Goal: Task Accomplishment & Management: Complete application form

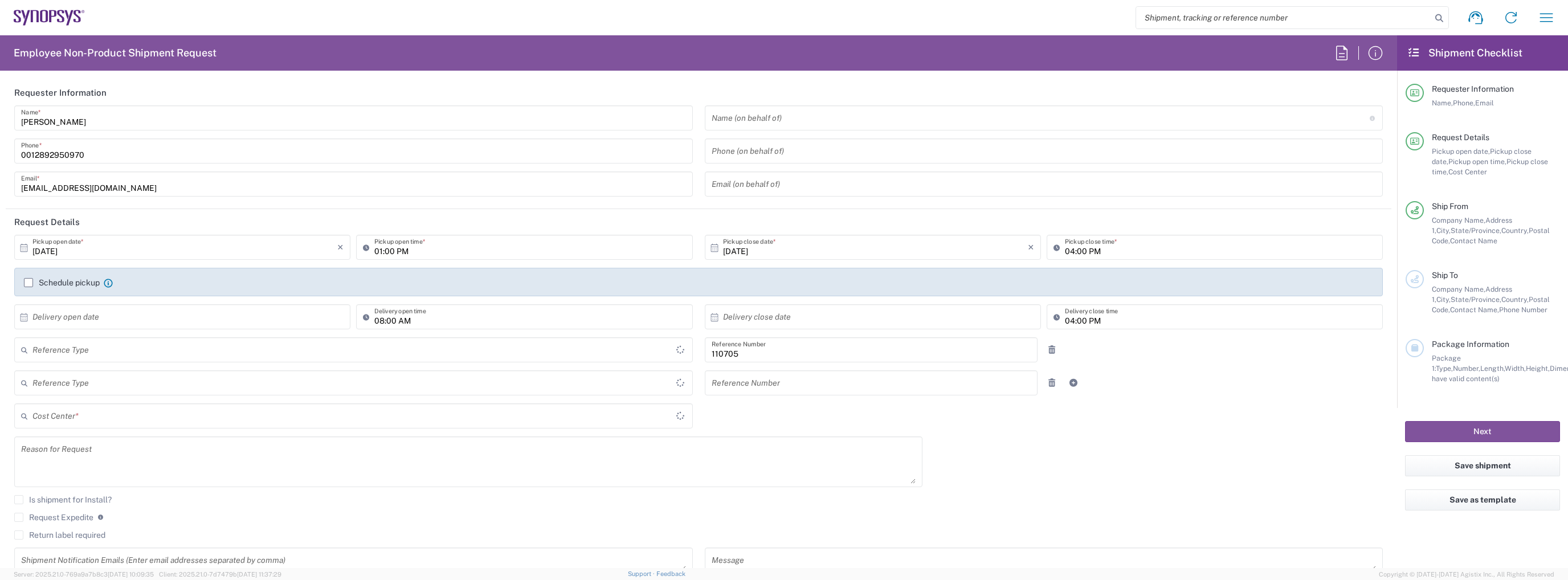
type input "Department"
type input "[GEOGRAPHIC_DATA]"
type input "CA02, CIO, IT ESS21 110705"
type input "Delivered at Place"
type input "[GEOGRAPHIC_DATA]"
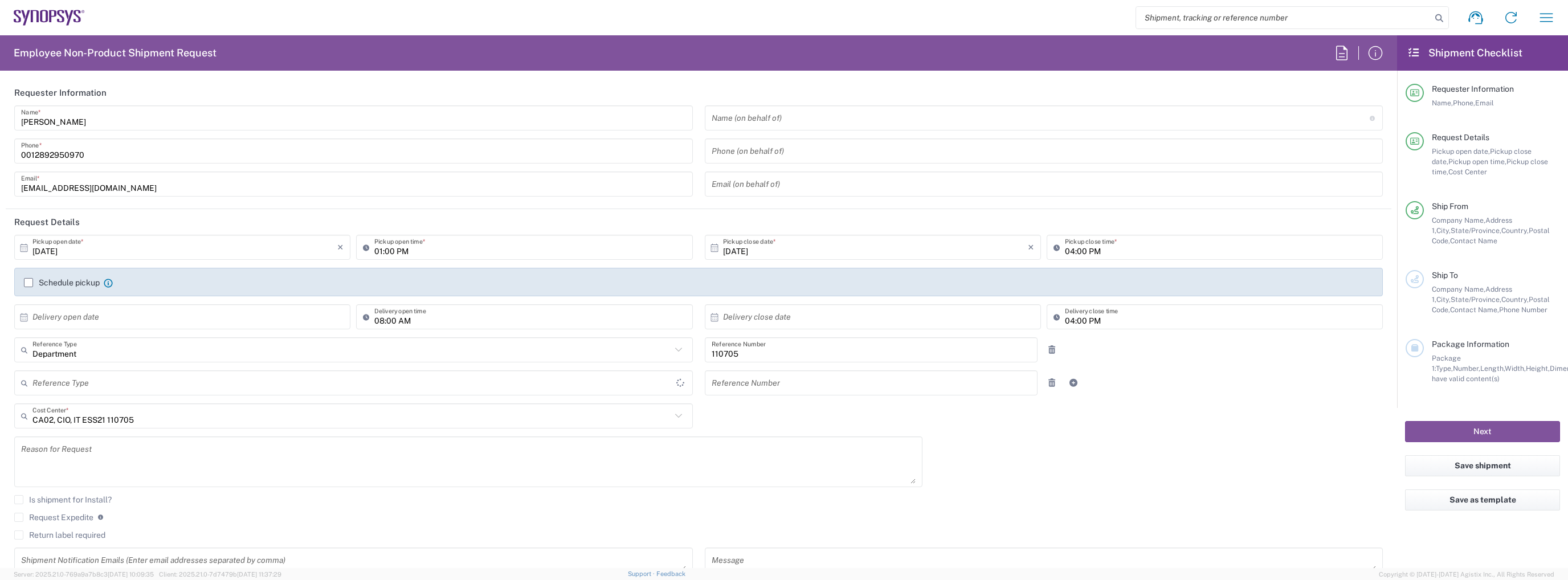
type input "[GEOGRAPHIC_DATA]"
type input "[GEOGRAPHIC_DATA] CA06"
click at [257, 217] on header "Request Details" at bounding box center [698, 222] width 1385 height 26
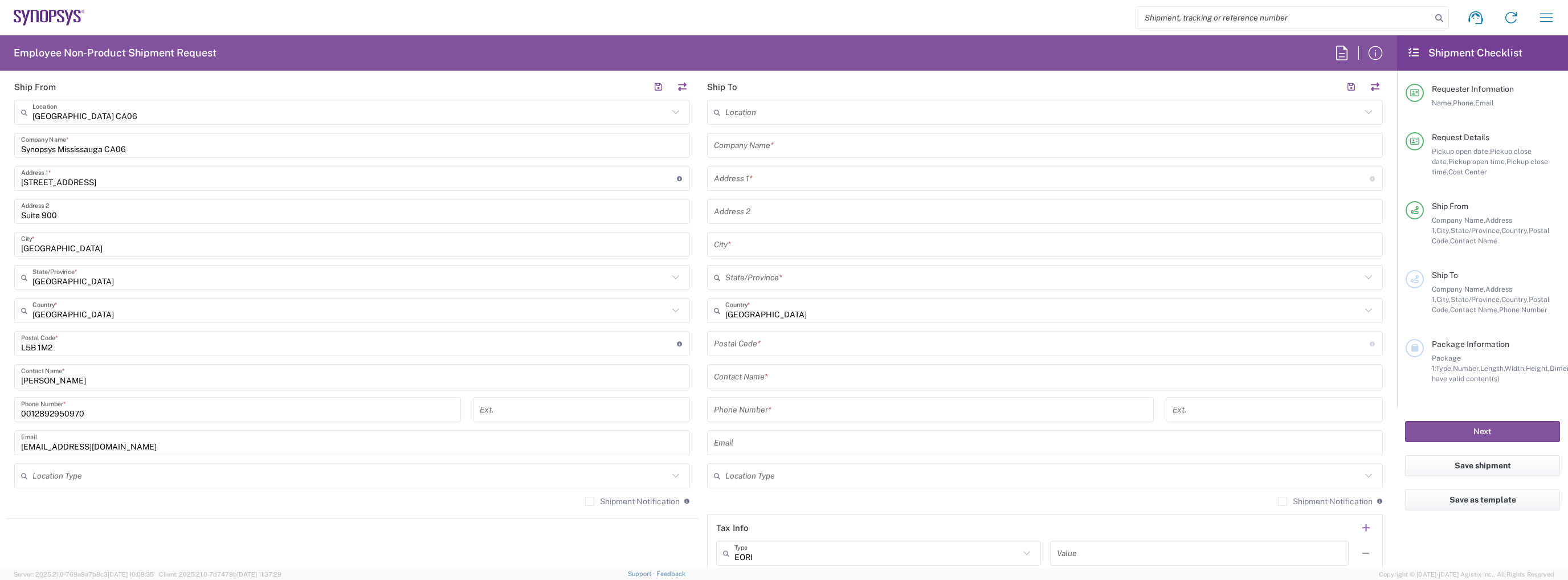
scroll to position [456, 0]
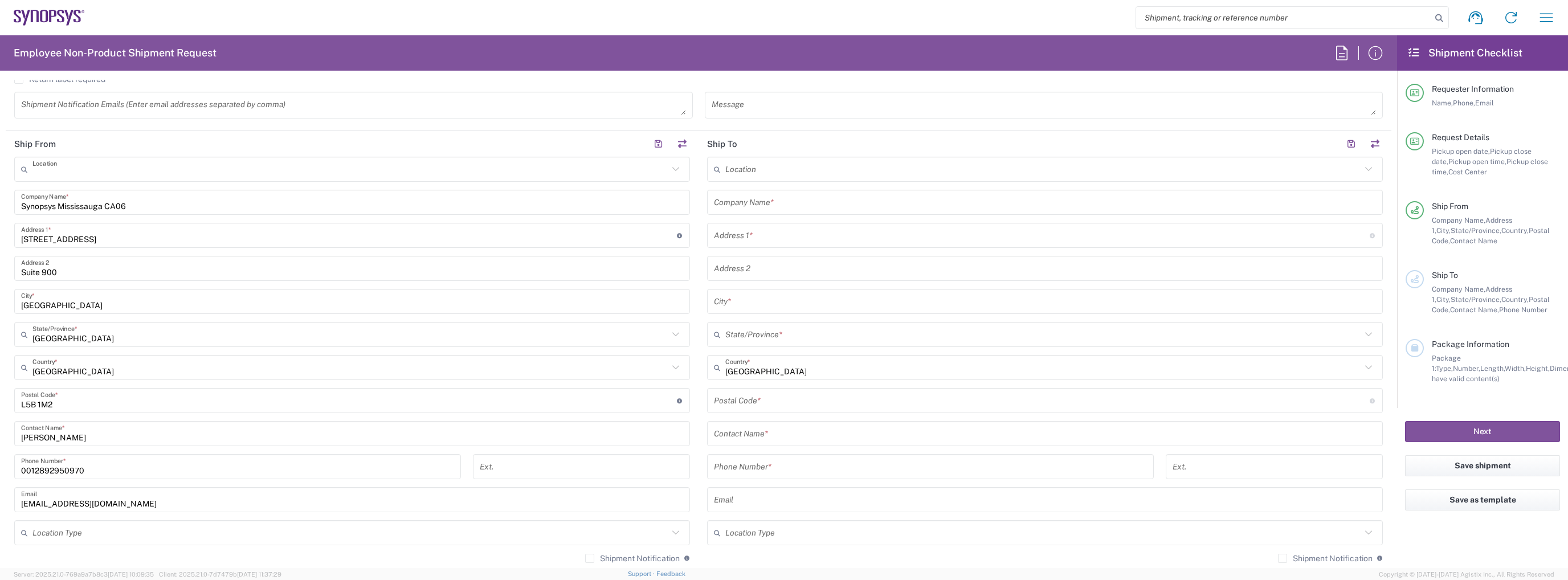
click at [152, 177] on input "text" at bounding box center [350, 169] width 636 height 20
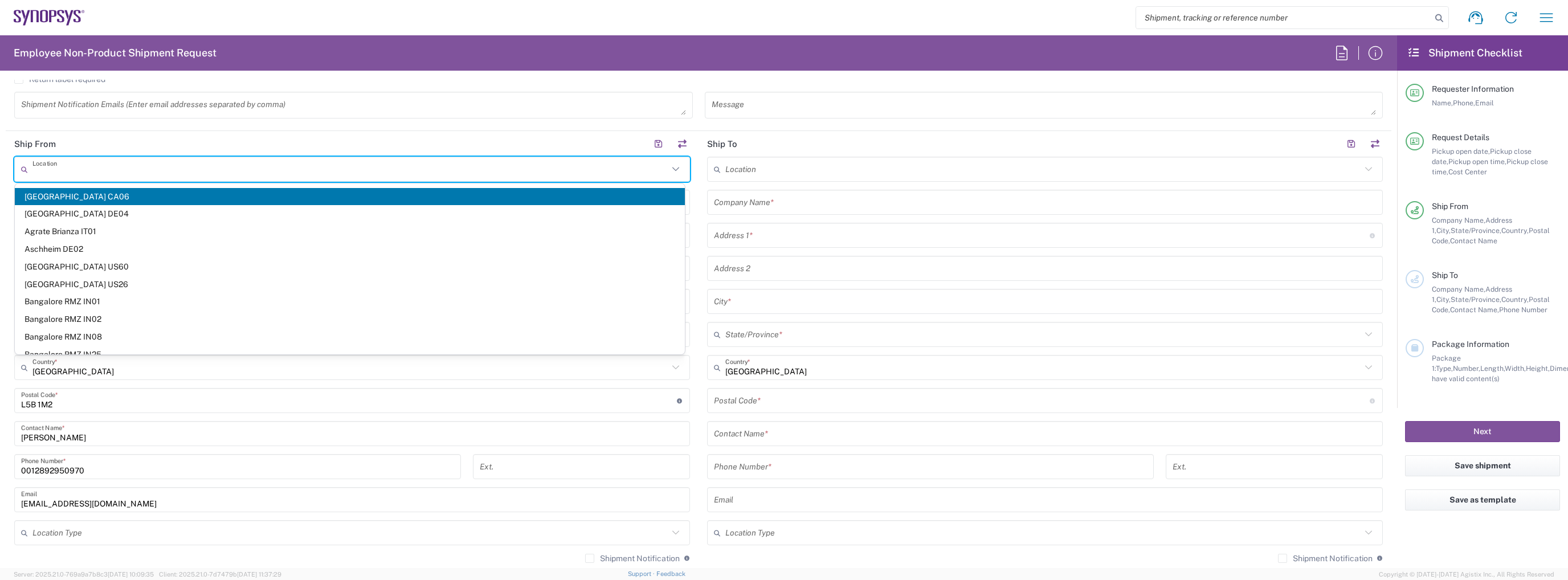
click at [152, 177] on input "text" at bounding box center [350, 169] width 636 height 20
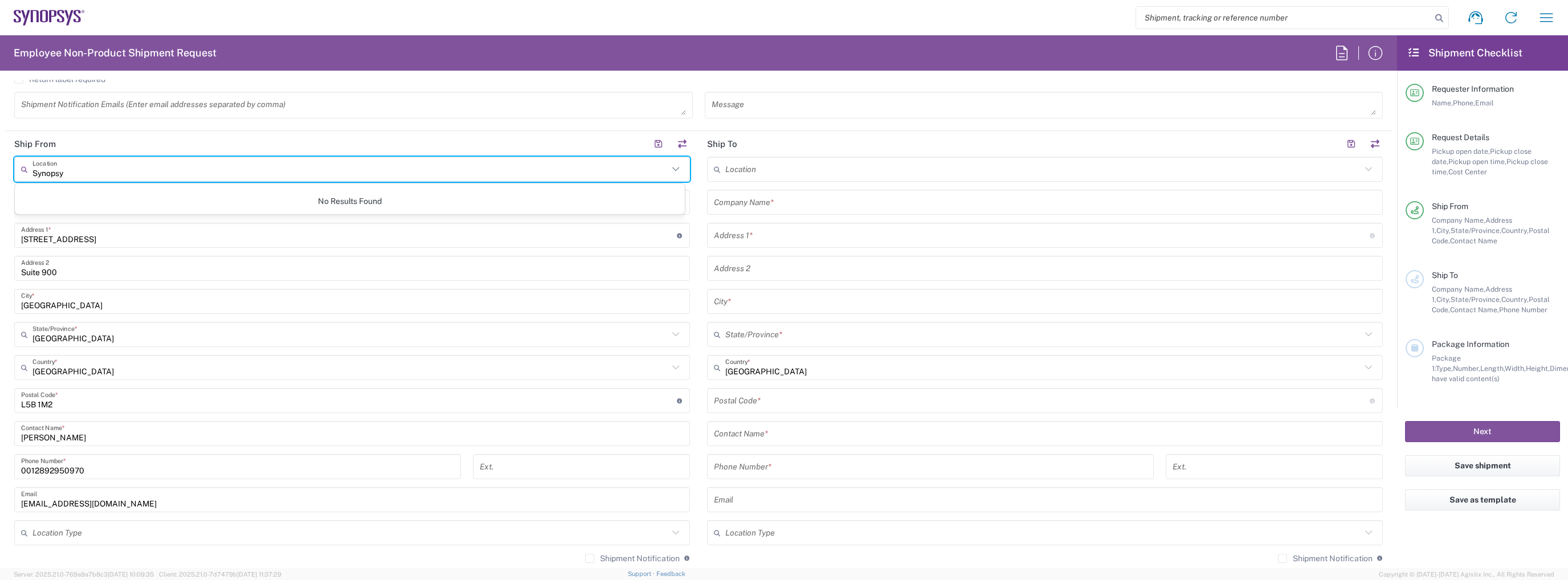
type input "Synopsys"
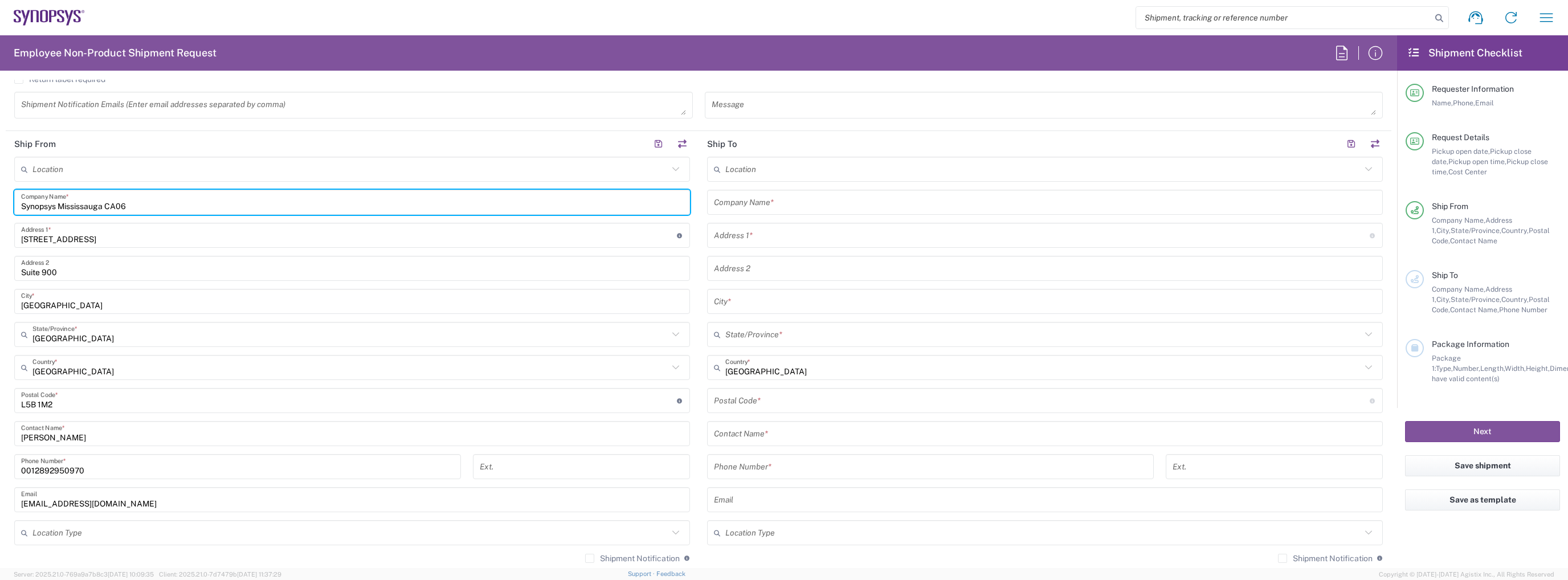
click at [148, 200] on input "Synopsys Mississauga CA06" at bounding box center [352, 202] width 662 height 20
drag, startPoint x: 148, startPoint y: 201, endPoint x: 67, endPoint y: 211, distance: 81.6
click at [70, 211] on div "Synopsys Mississauga CA06 Company Name *" at bounding box center [352, 202] width 676 height 25
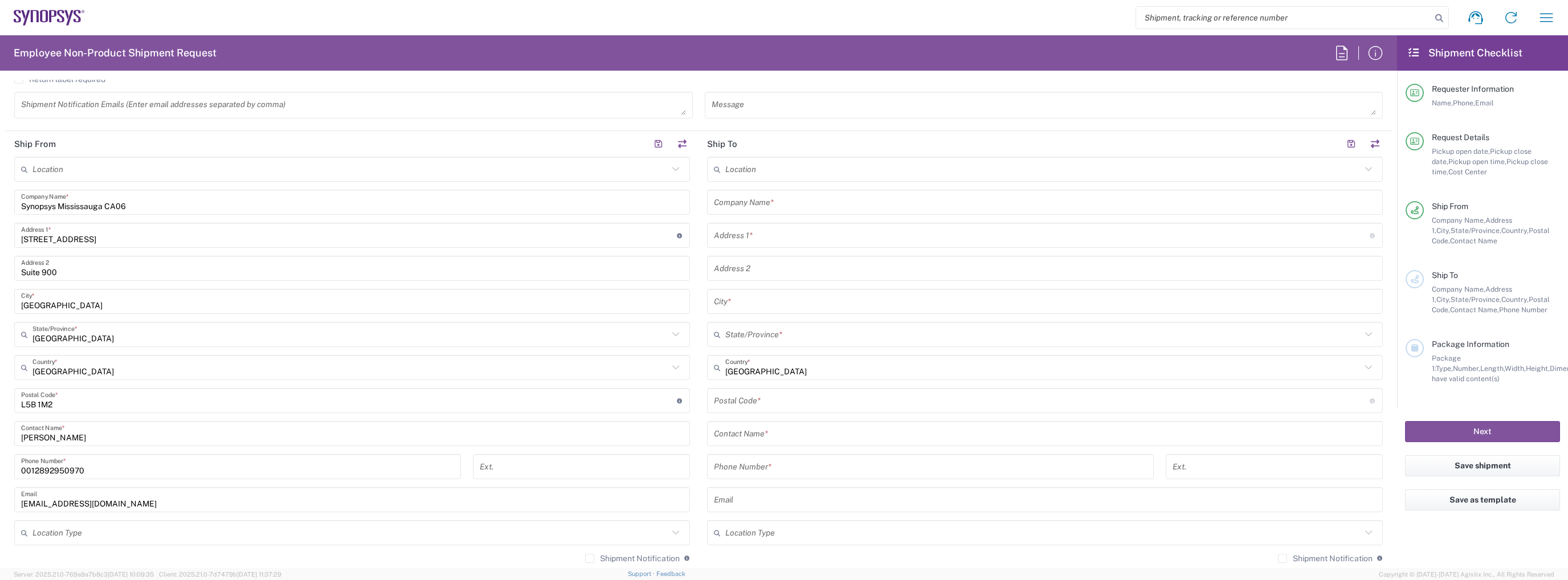
drag, startPoint x: 67, startPoint y: 211, endPoint x: 57, endPoint y: 206, distance: 11.2
click at [62, 209] on div "Synopsys Mississauga CA06 Company Name *" at bounding box center [352, 202] width 676 height 25
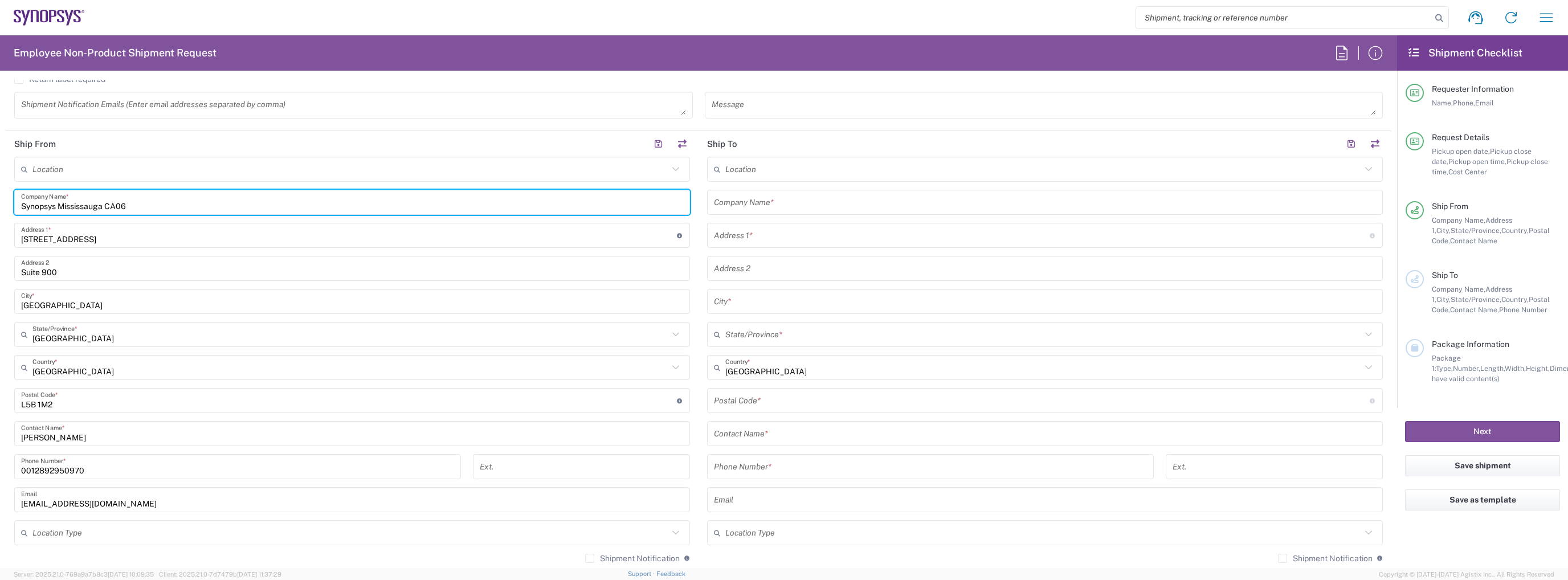
drag, startPoint x: 57, startPoint y: 206, endPoint x: 195, endPoint y: 208, distance: 138.0
click at [195, 208] on input "Synopsys Mississauga CA06" at bounding box center [352, 202] width 662 height 20
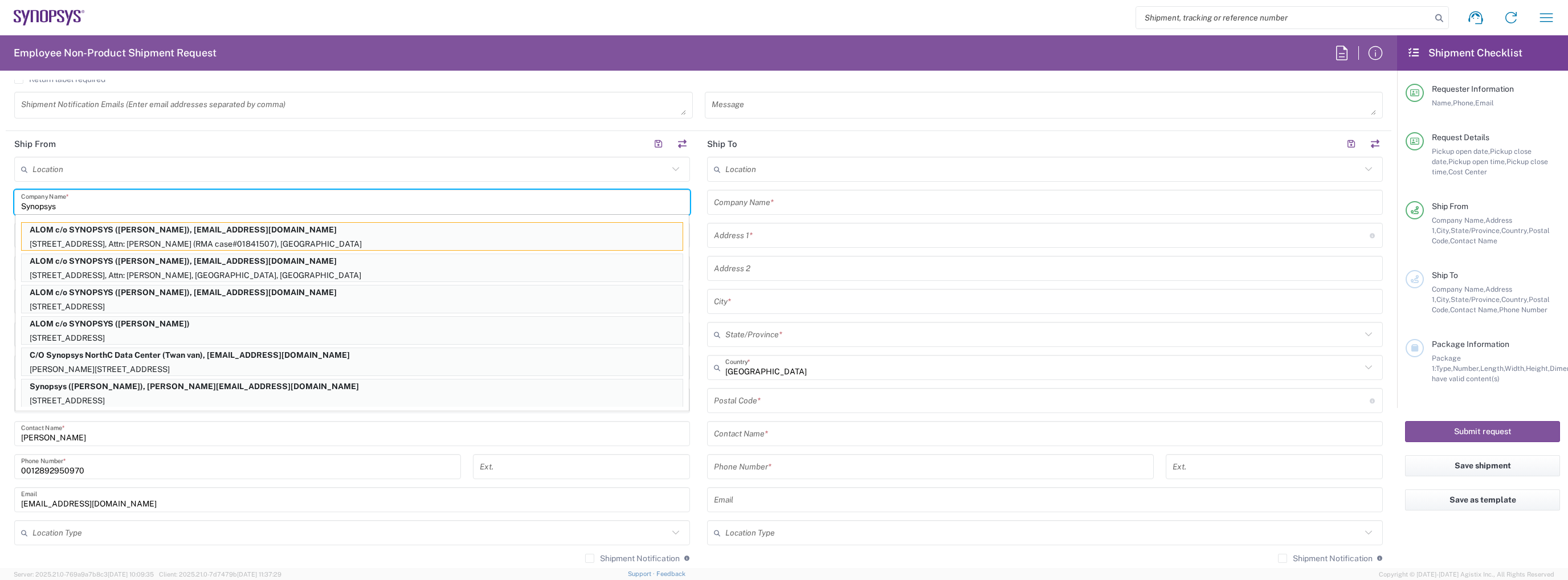
type input "Synopsys"
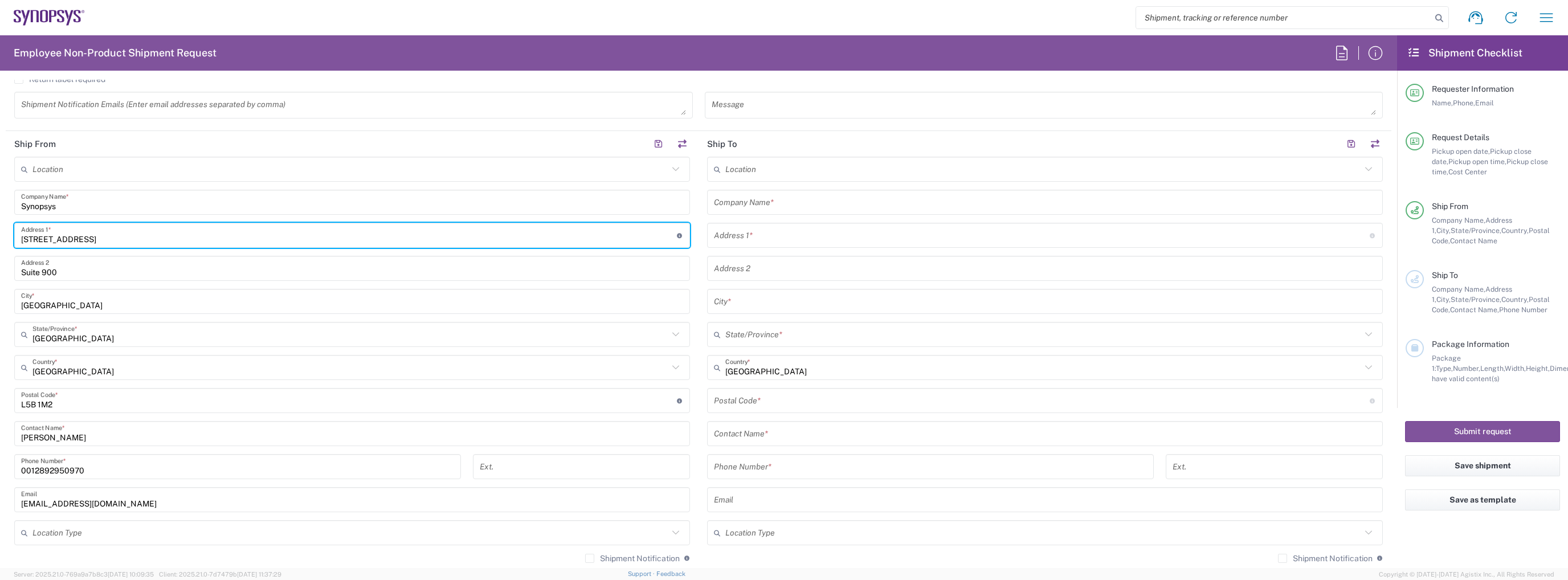
paste input "409 Legacy Cir SE"
type input "409 Legacy Cir SE"
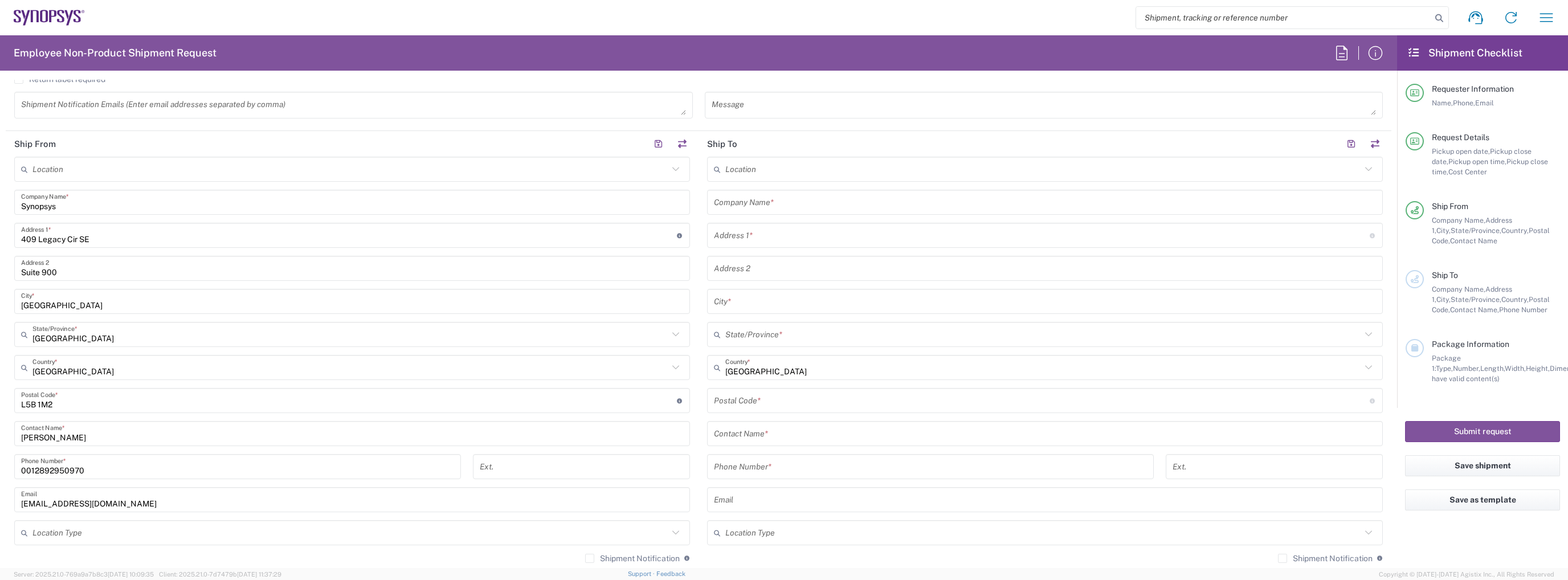
click at [81, 271] on input "Suite 900" at bounding box center [352, 268] width 662 height 20
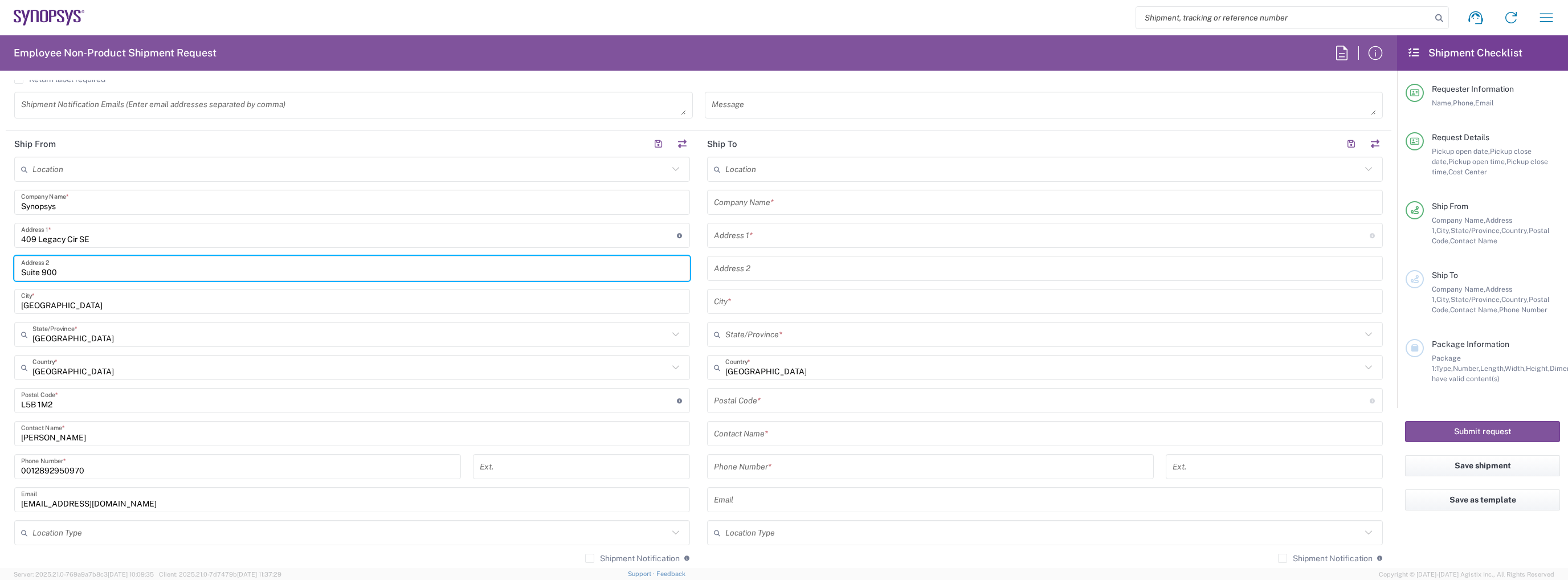
click at [81, 271] on input "Suite 900" at bounding box center [352, 268] width 662 height 20
type input "C"
click at [63, 330] on input "text" at bounding box center [350, 335] width 636 height 20
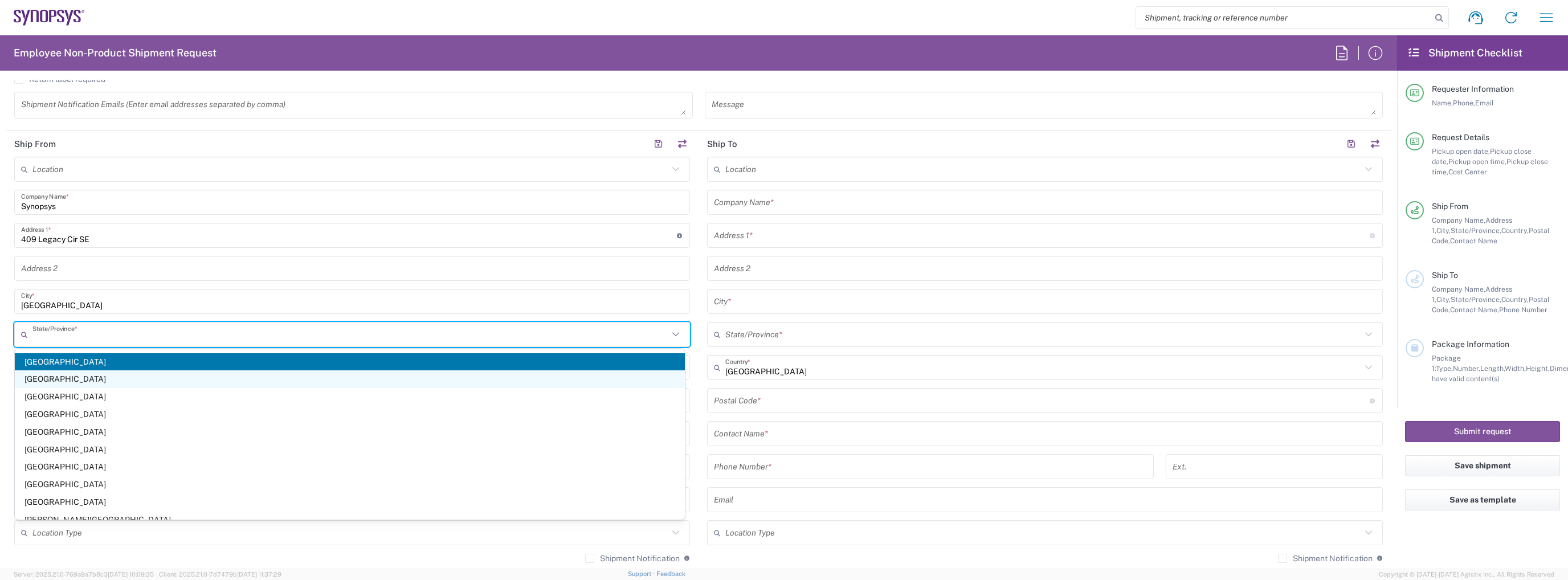
click at [64, 380] on span "[GEOGRAPHIC_DATA]" at bounding box center [349, 379] width 670 height 18
type input "[GEOGRAPHIC_DATA]"
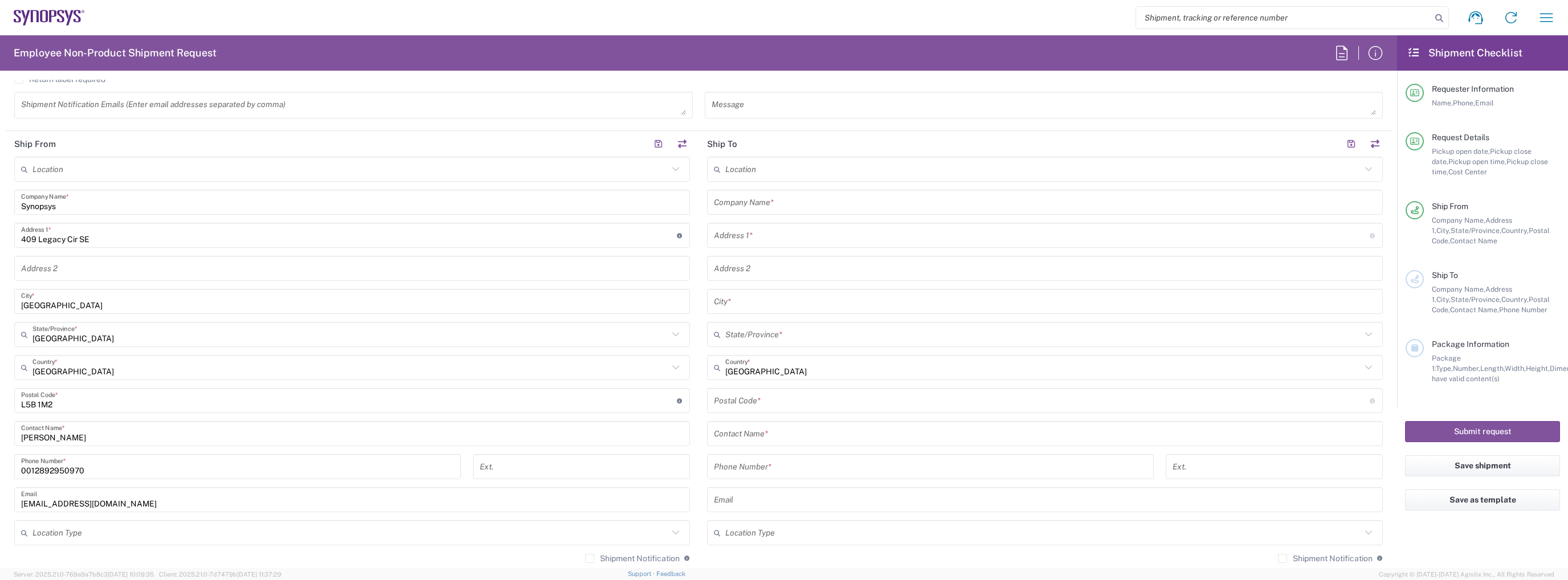
click at [87, 289] on div "[GEOGRAPHIC_DATA] City *" at bounding box center [352, 301] width 676 height 25
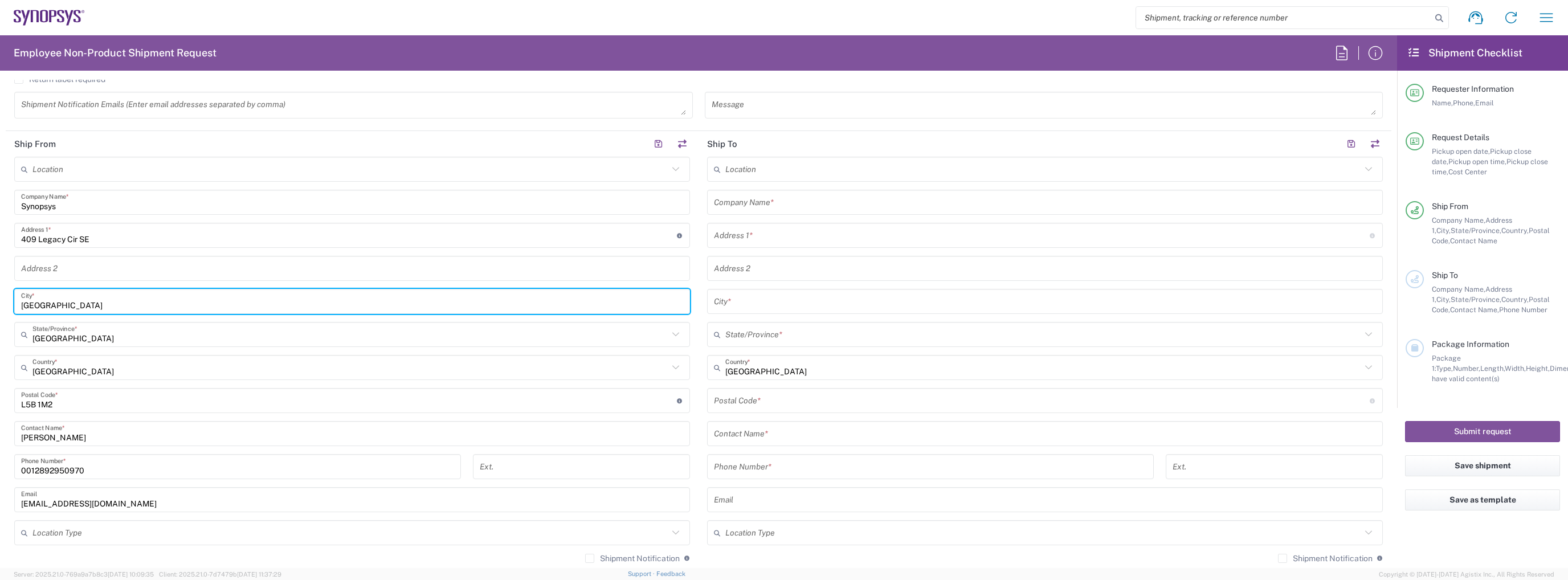
click at [86, 297] on input "[GEOGRAPHIC_DATA]" at bounding box center [352, 301] width 662 height 20
type input "[GEOGRAPHIC_DATA]"
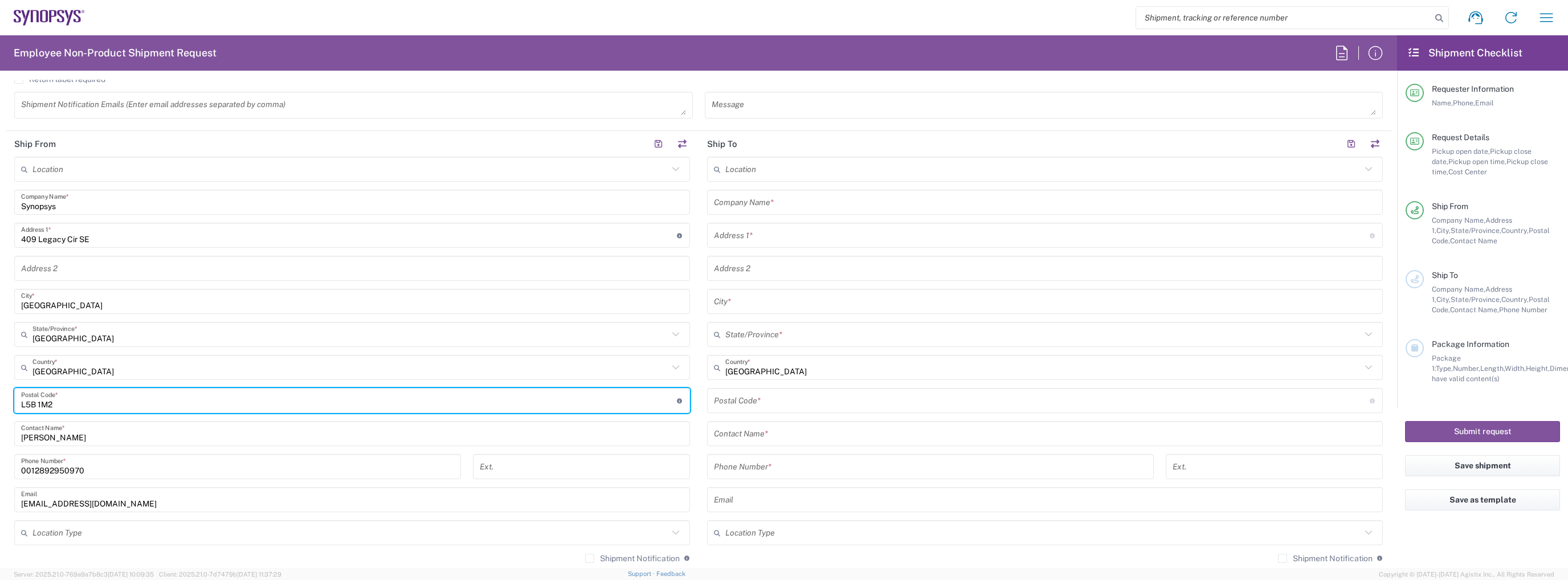
click at [86, 394] on input "undefined" at bounding box center [349, 400] width 656 height 20
click at [86, 394] on input "undefined" at bounding box center [349, 400] width 656 height 20
paste input "T2X 4J3"
type input "T2X 4J3"
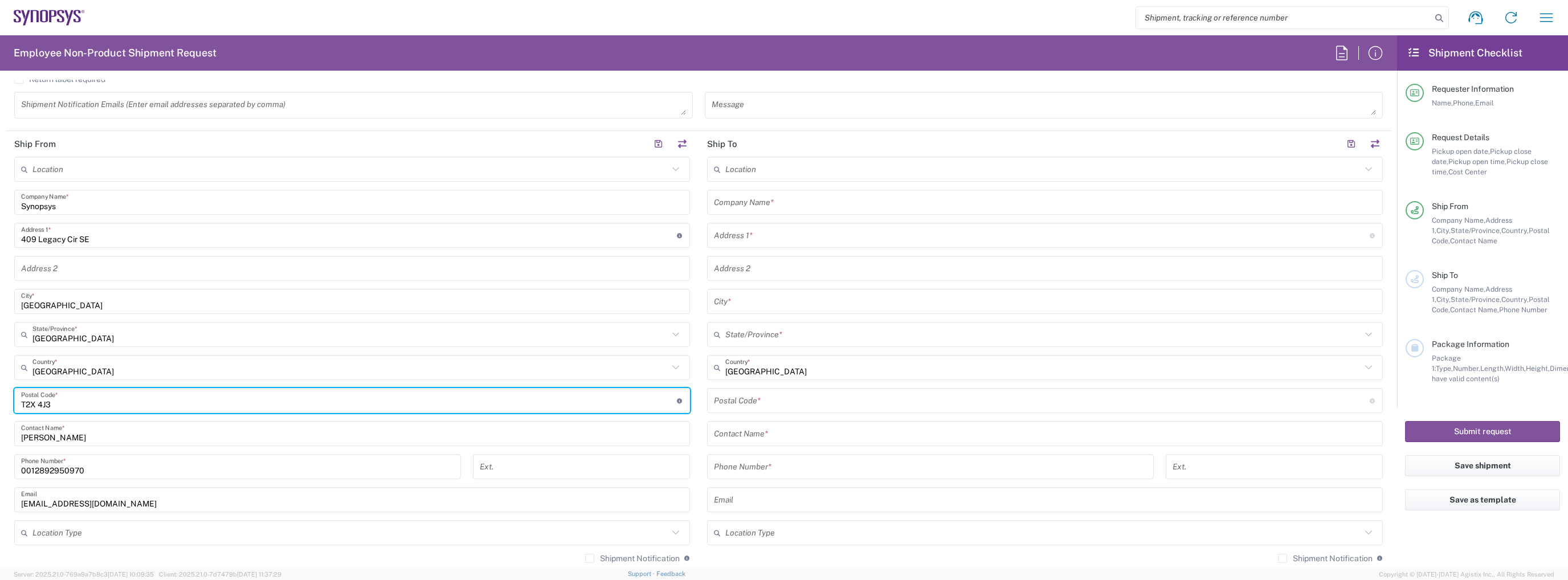
click at [93, 433] on input "[PERSON_NAME]" at bounding box center [352, 433] width 662 height 20
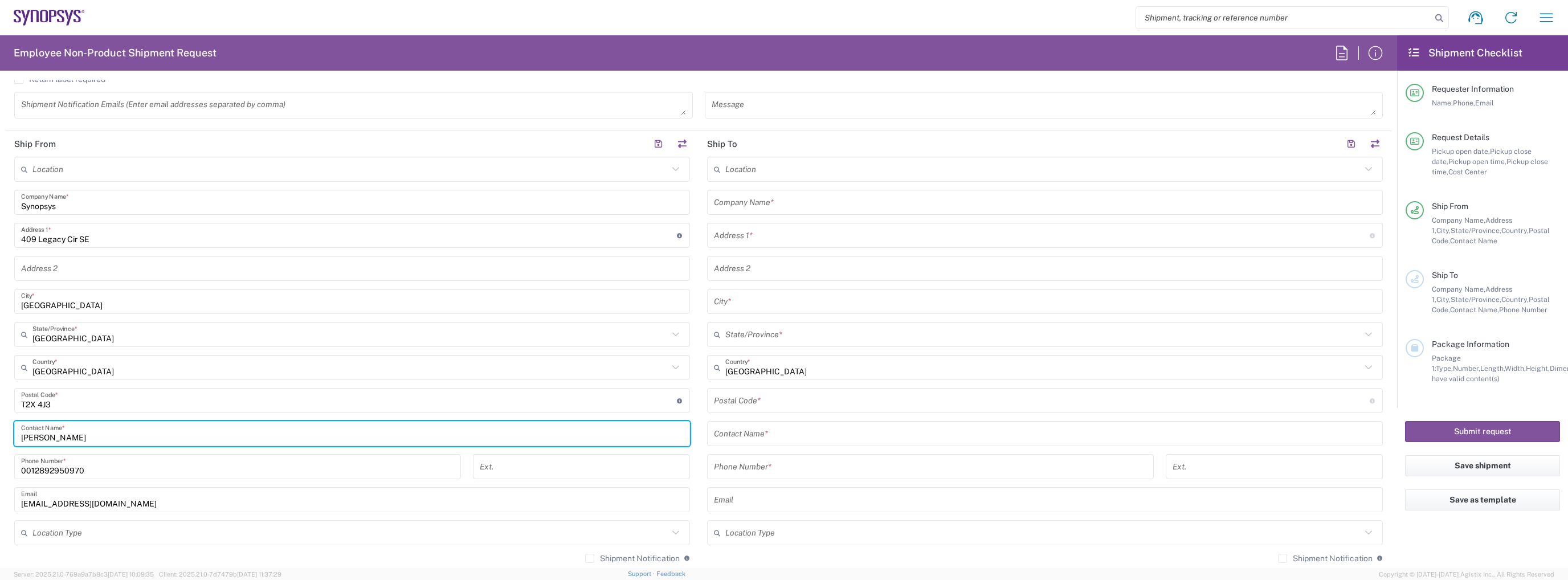
click at [93, 433] on input "[PERSON_NAME]" at bounding box center [352, 433] width 662 height 20
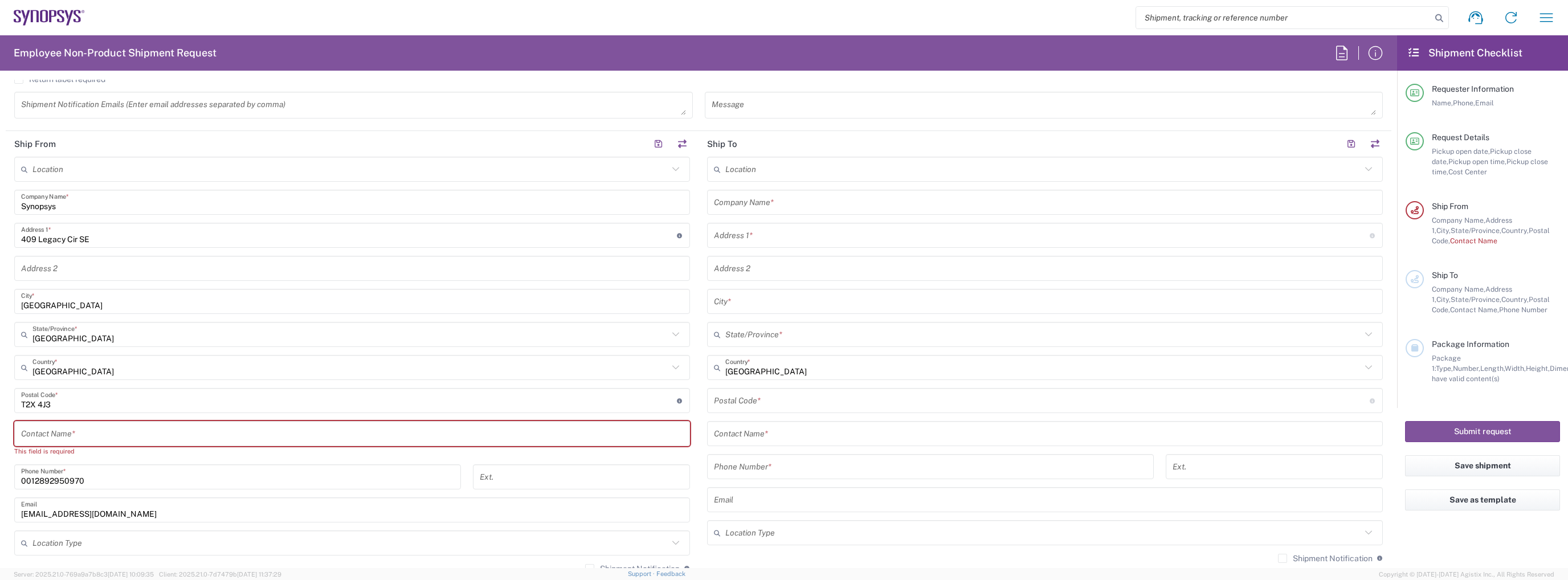
click at [197, 433] on input "text" at bounding box center [352, 433] width 662 height 20
paste input "[PERSON_NAME]"
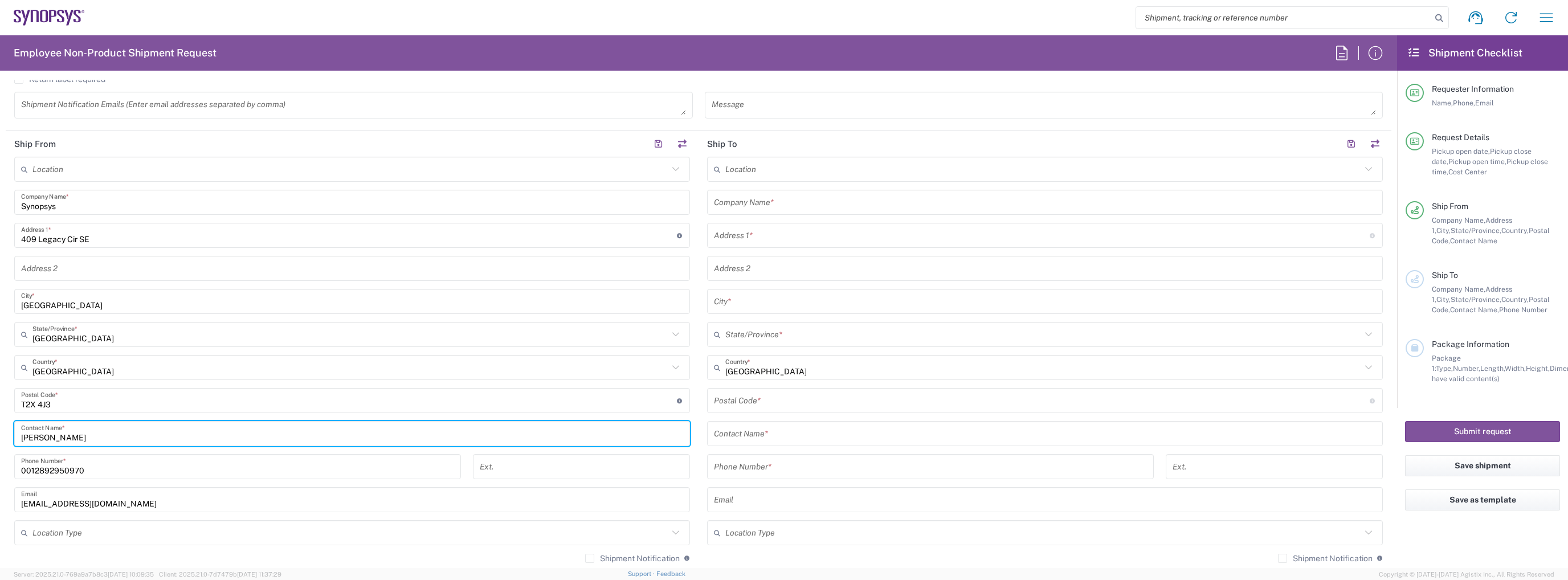
type input "[PERSON_NAME]"
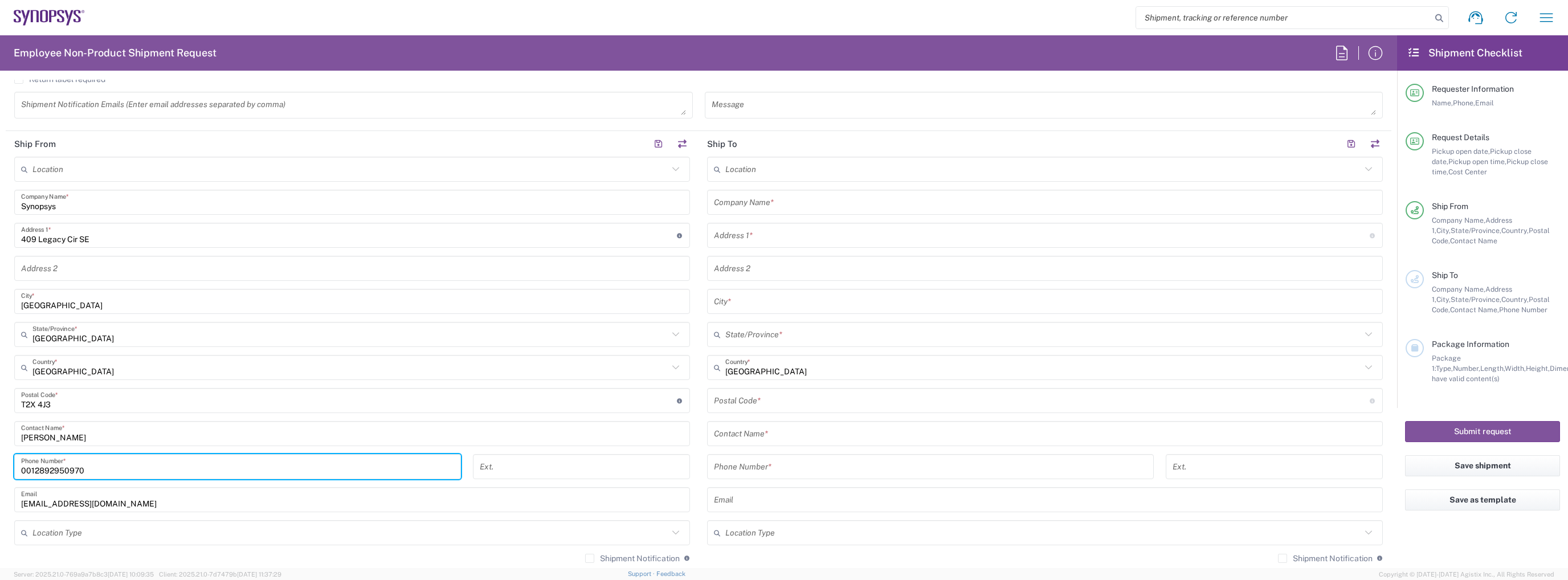
drag, startPoint x: 91, startPoint y: 464, endPoint x: 32, endPoint y: 467, distance: 59.1
click at [32, 467] on input "0012892950970" at bounding box center [237, 467] width 433 height 20
paste input "[PHONE_NUMBER]"
click at [52, 462] on input "001403 827 2787" at bounding box center [237, 467] width 433 height 20
click at [67, 469] on input "001403827 2787" at bounding box center [237, 467] width 433 height 20
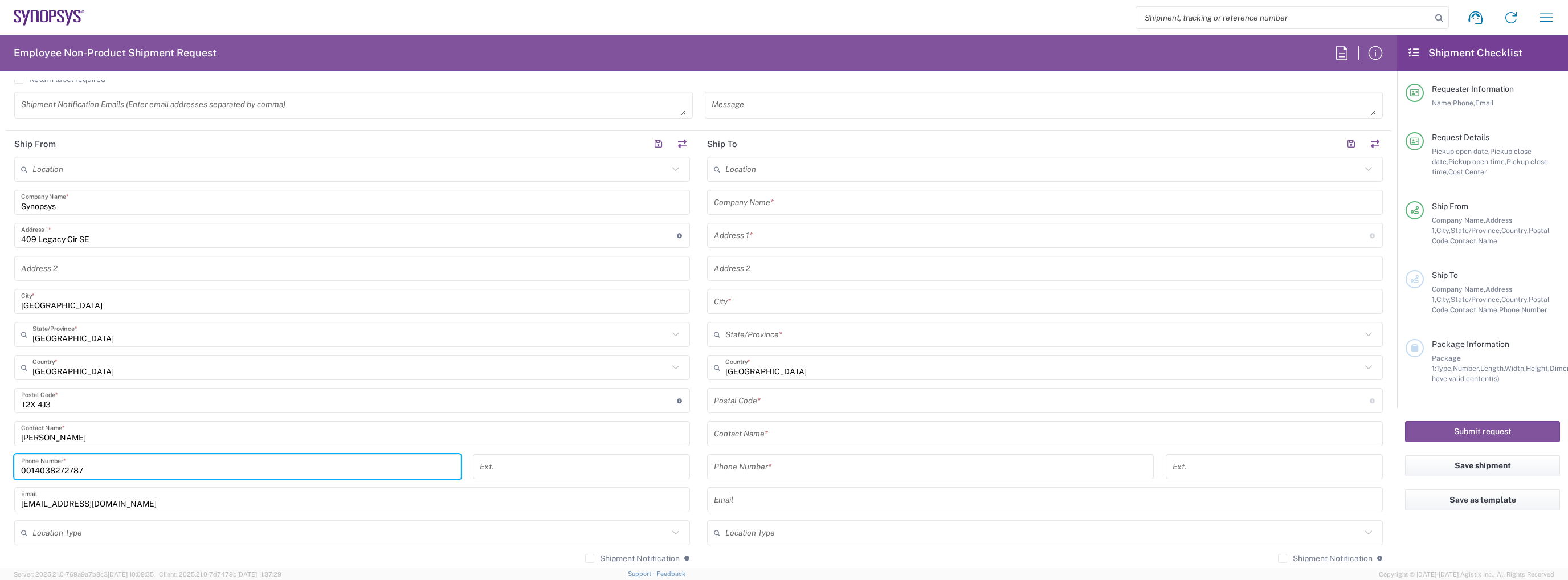
type input "0014038272787"
click at [133, 509] on div "[EMAIL_ADDRESS][DOMAIN_NAME] Email" at bounding box center [352, 499] width 676 height 25
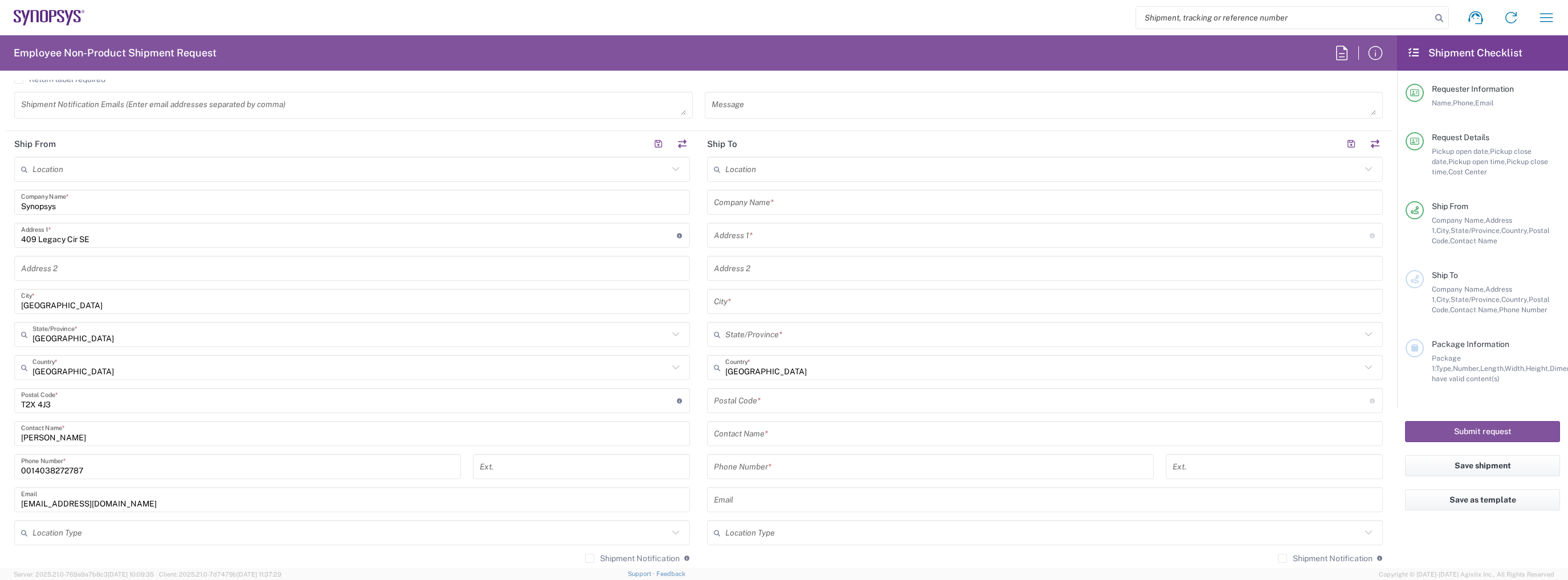
click at [71, 503] on input "[EMAIL_ADDRESS][DOMAIN_NAME]" at bounding box center [352, 500] width 662 height 20
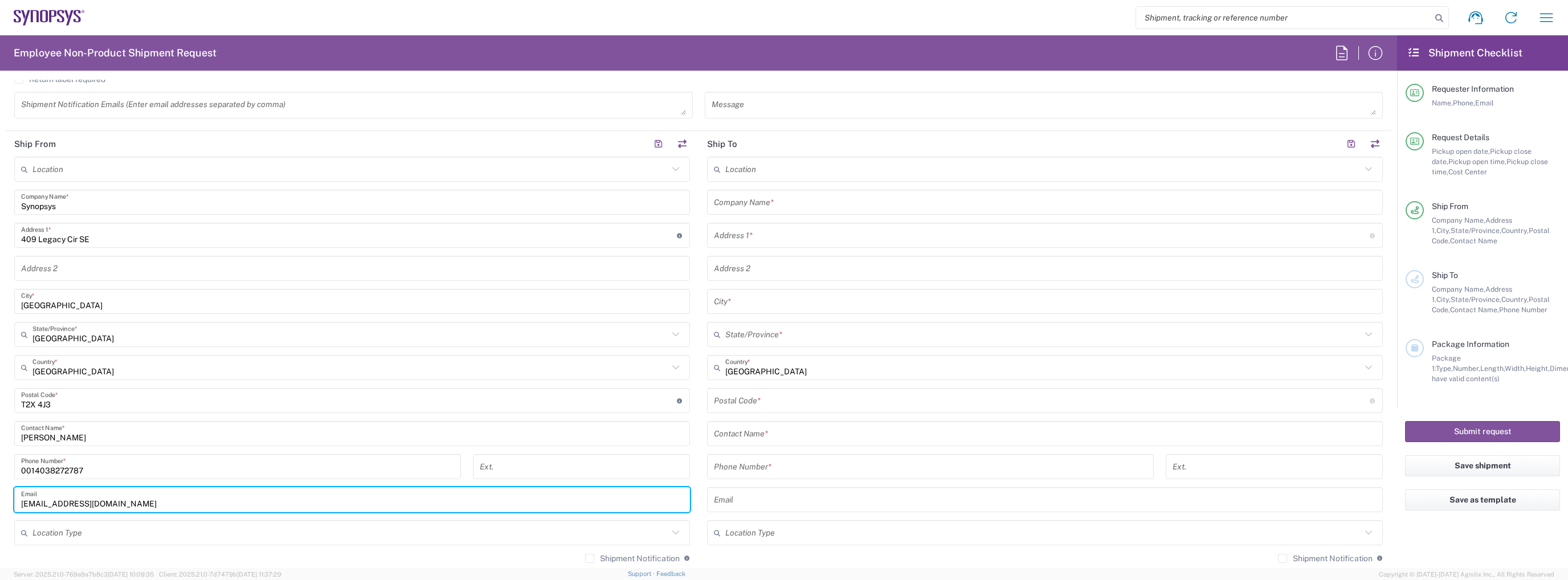
click at [71, 503] on input "[EMAIL_ADDRESS][DOMAIN_NAME]" at bounding box center [352, 500] width 662 height 20
paste input "[PERSON_NAME]"
type input "[PERSON_NAME][EMAIL_ADDRESS][DOMAIN_NAME]"
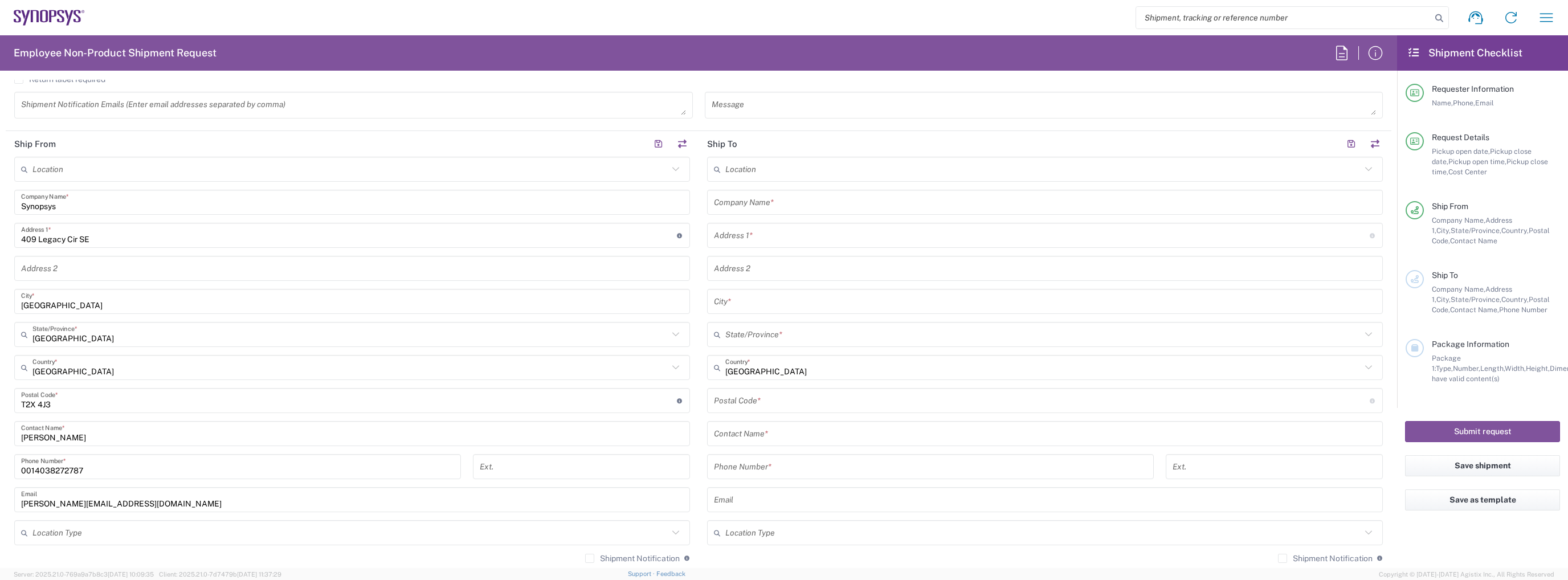
click at [0, 453] on form "Requester Information [PERSON_NAME] Name * [PHONE_NUMBER] Phone * [EMAIL_ADDRES…" at bounding box center [698, 324] width 1397 height 488
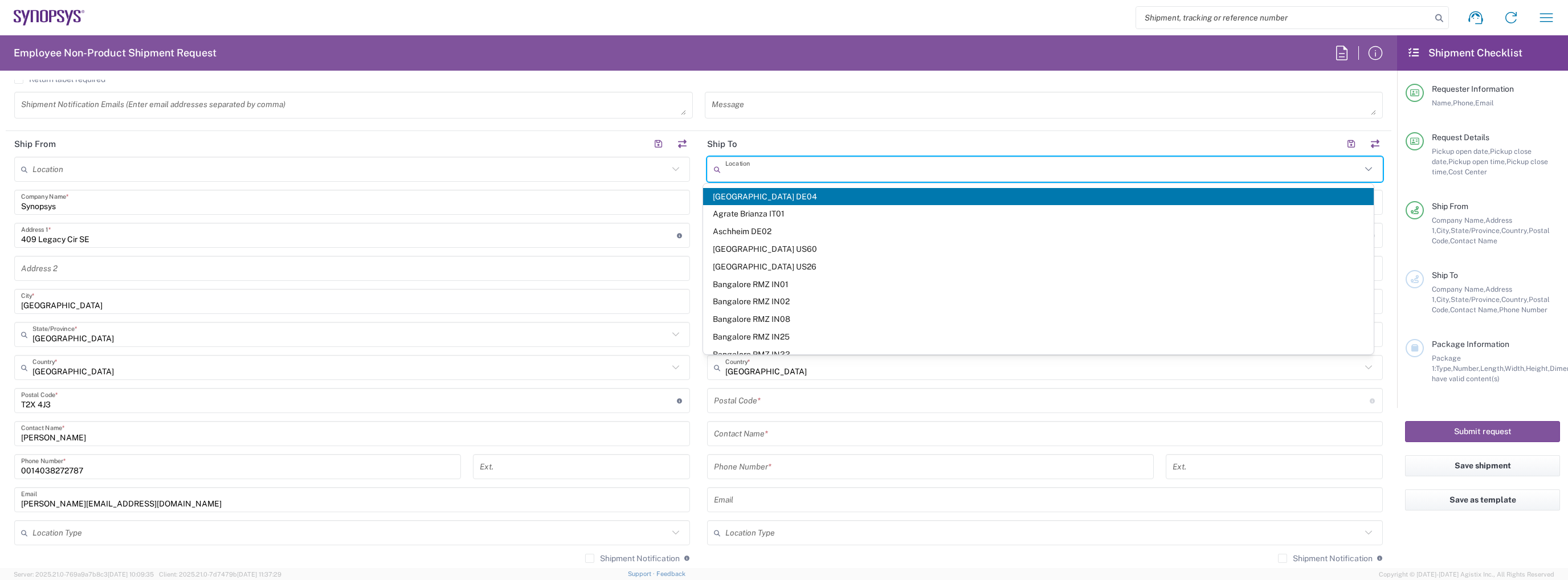
click at [796, 171] on input "text" at bounding box center [1043, 169] width 636 height 20
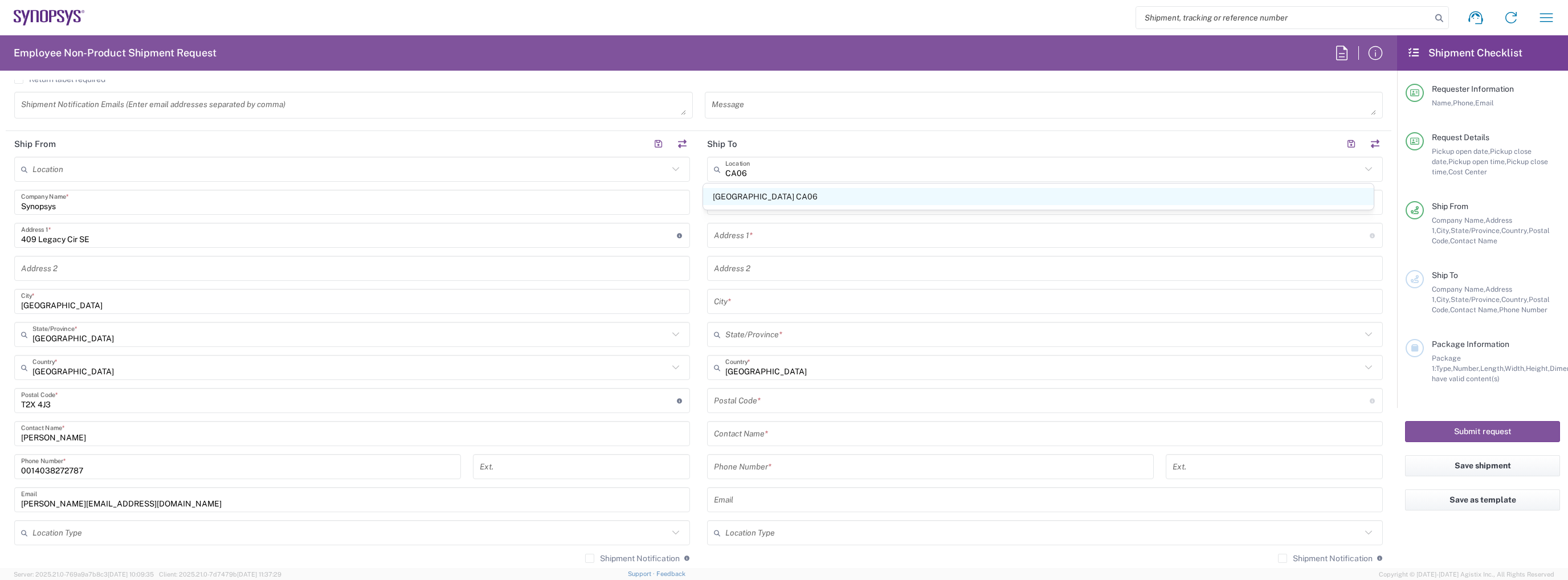
click at [765, 195] on span "[GEOGRAPHIC_DATA] CA06" at bounding box center [1038, 197] width 670 height 18
type input "[GEOGRAPHIC_DATA] CA06"
type input "Synopsys Mississauga CA06"
type input "[STREET_ADDRESS]"
type input "Suite 900"
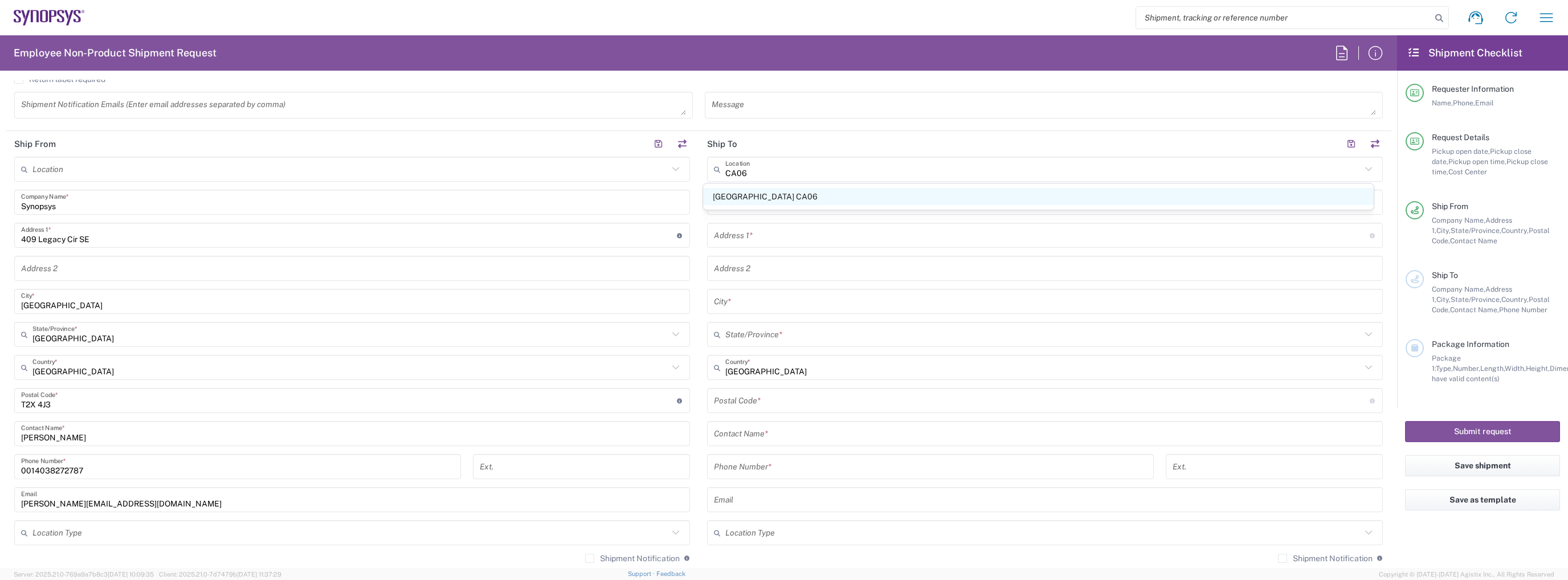
type input "[GEOGRAPHIC_DATA]"
type input "L5B 1M2"
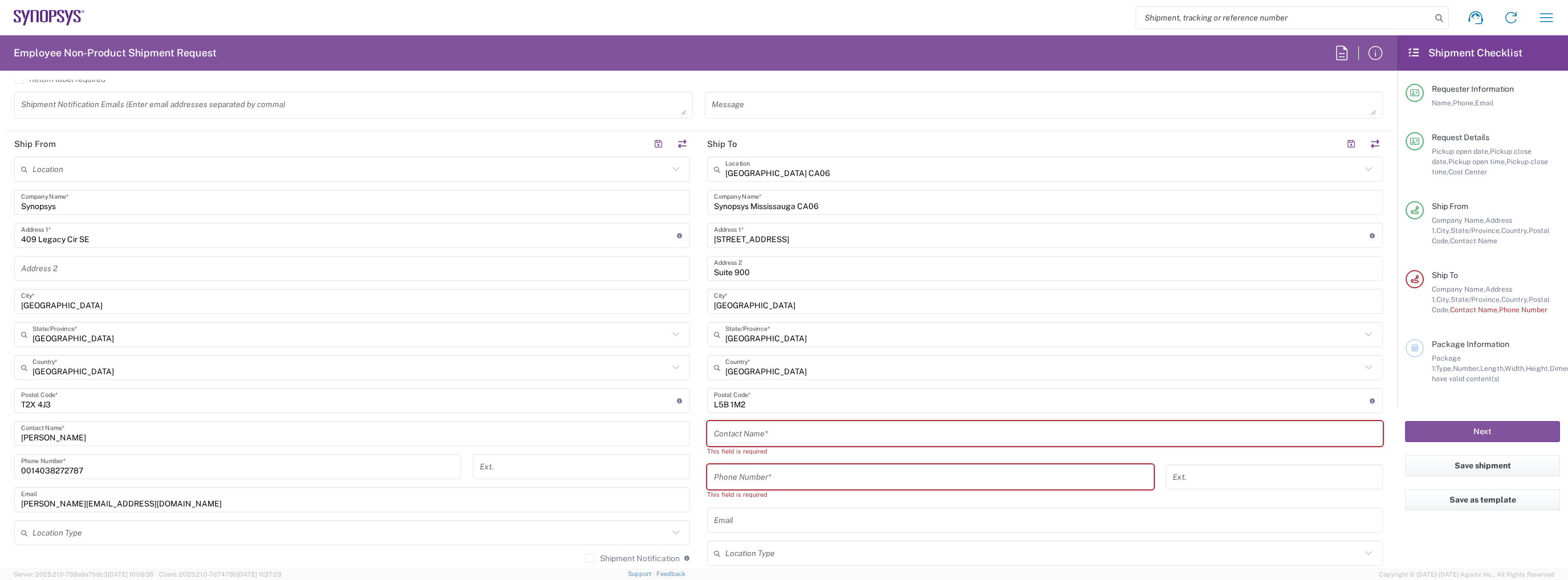
click at [808, 427] on input "text" at bounding box center [1045, 433] width 662 height 20
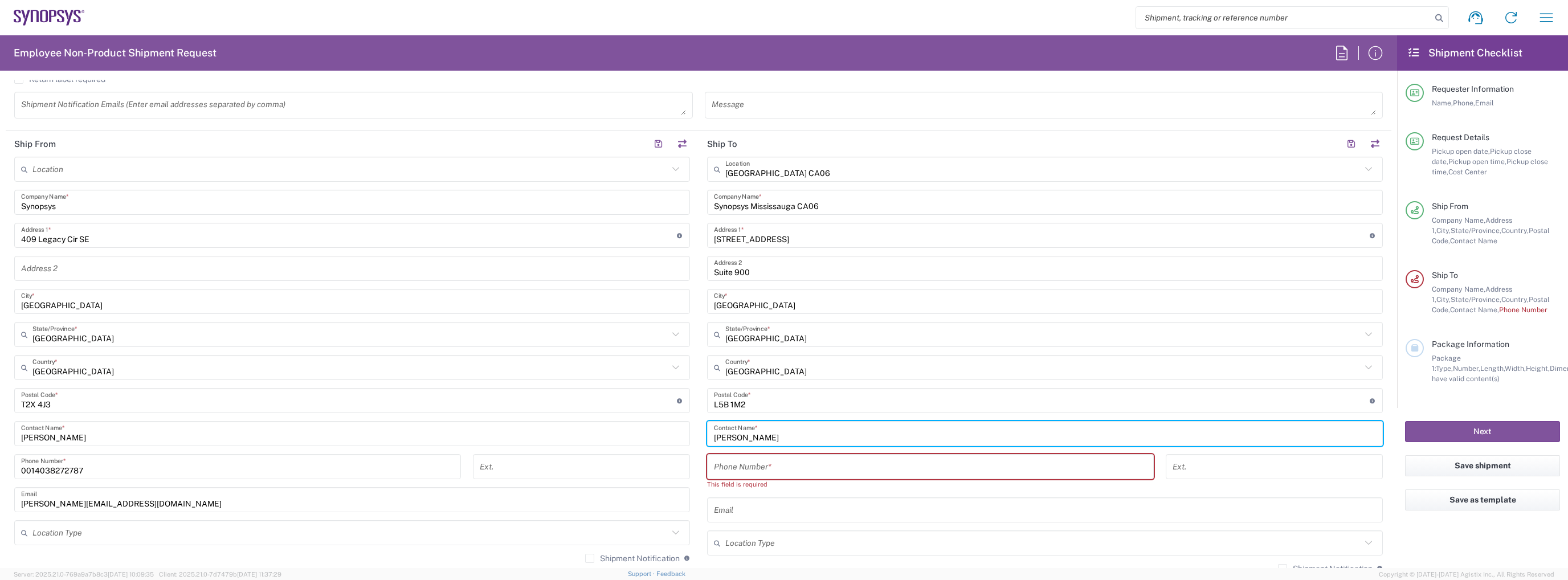
type input "[PERSON_NAME]"
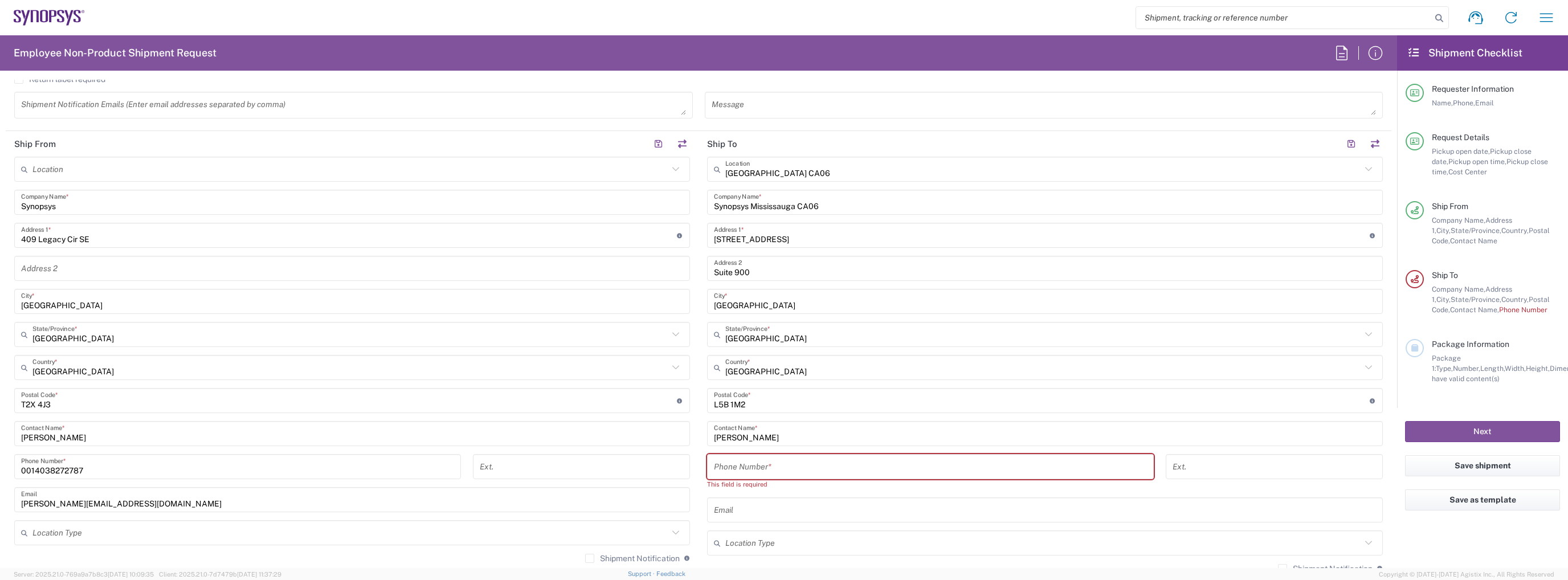
click at [791, 471] on input "tel" at bounding box center [930, 467] width 433 height 20
paste input "2892950970"
type input "0012892950970"
click at [830, 498] on input "text" at bounding box center [1045, 500] width 662 height 20
type input "e"
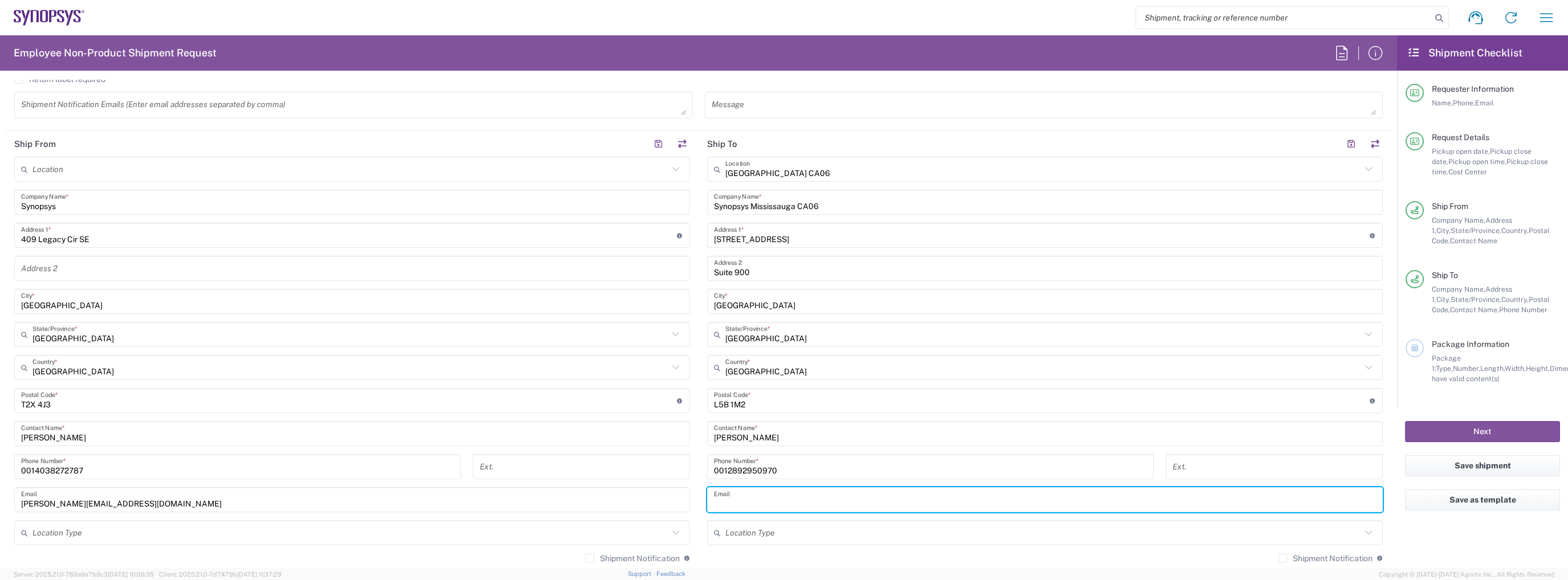
click at [735, 487] on div "Email" at bounding box center [1045, 499] width 676 height 25
click at [734, 493] on input "text" at bounding box center [1045, 500] width 662 height 20
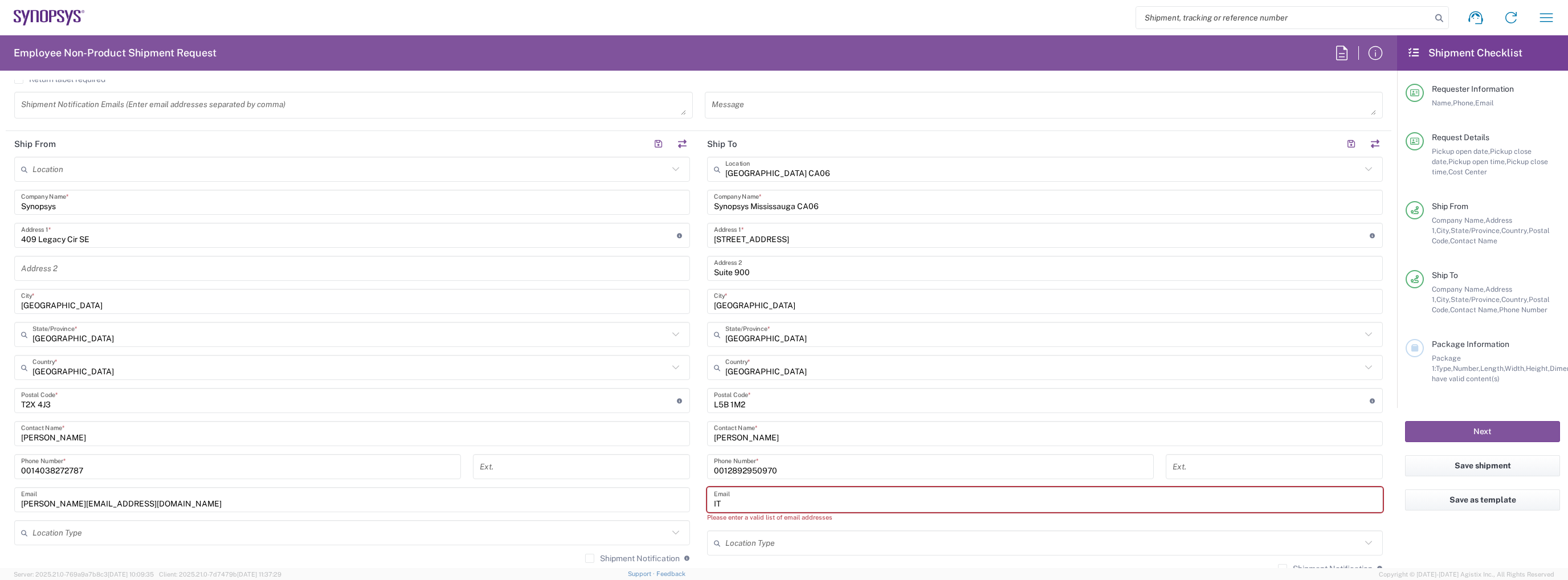
type input "I"
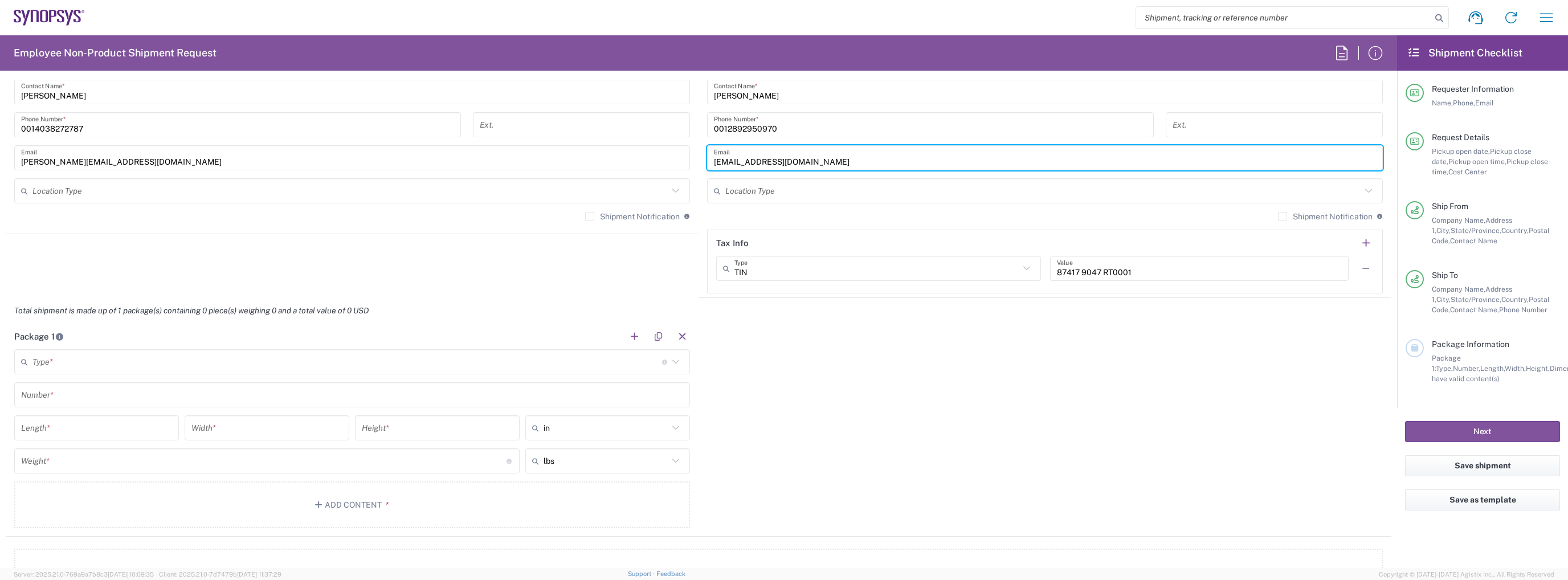
scroll to position [854, 0]
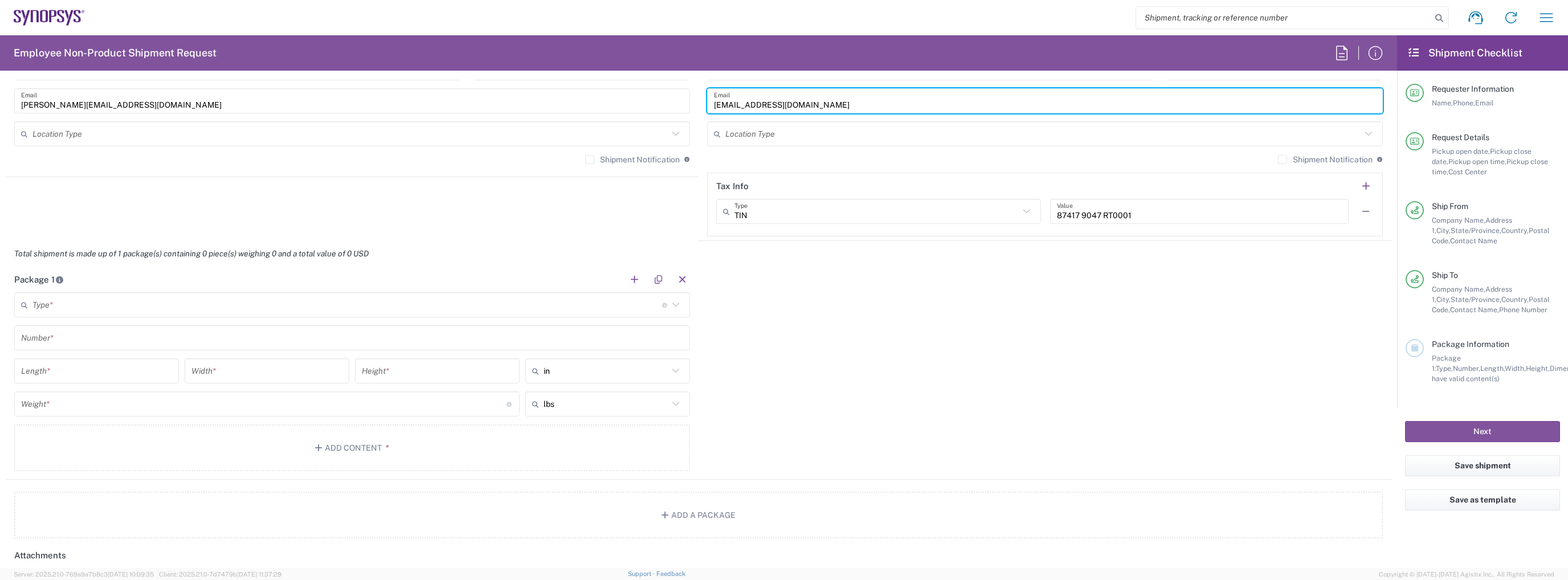
type input "[EMAIL_ADDRESS][DOMAIN_NAME]"
click at [245, 298] on input "text" at bounding box center [347, 305] width 629 height 20
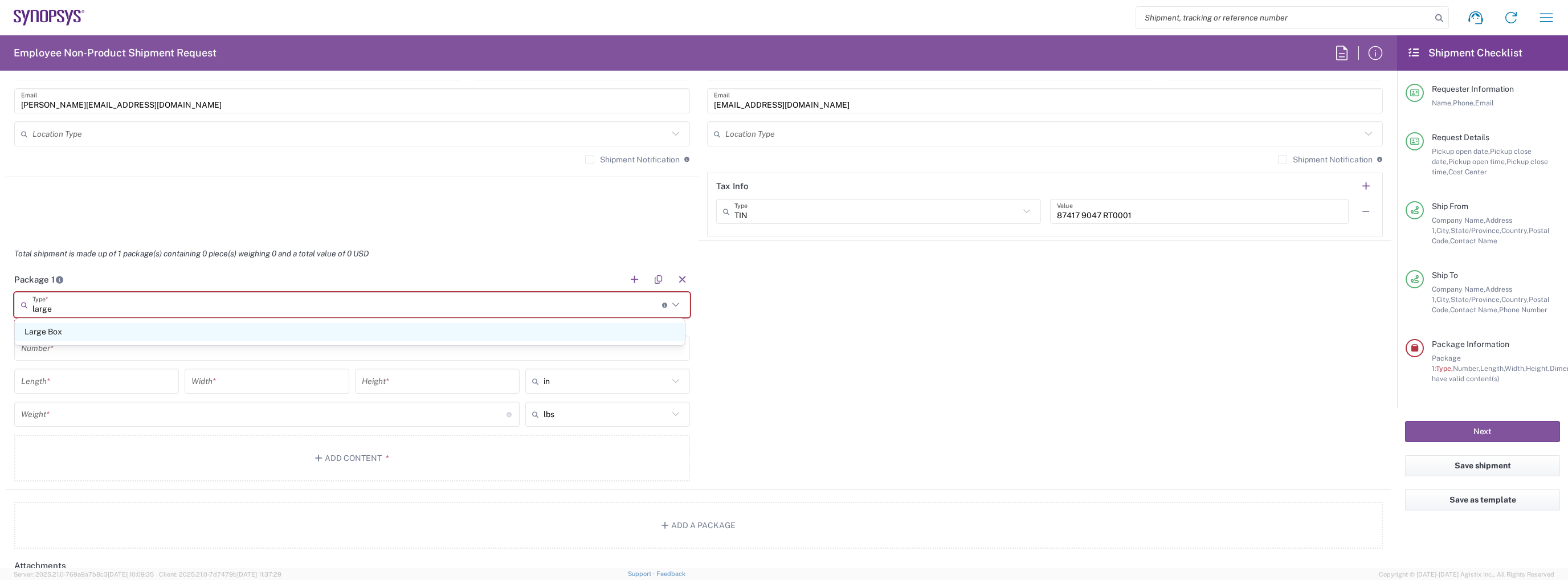
click at [210, 324] on span "Large Box" at bounding box center [349, 332] width 670 height 18
type input "Large Box"
type input "17.5"
type input "12.5"
type input "3"
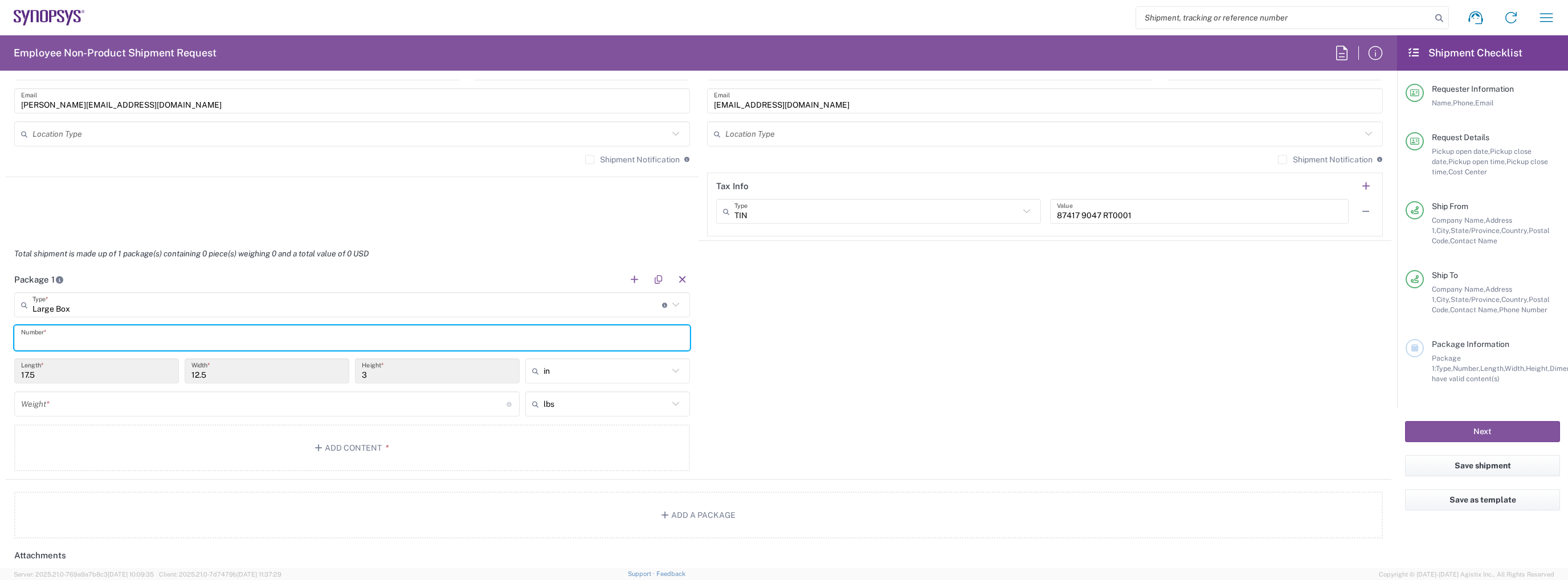
click at [136, 345] on input "text" at bounding box center [352, 338] width 662 height 20
type input "1"
click at [338, 408] on input "number" at bounding box center [264, 404] width 486 height 20
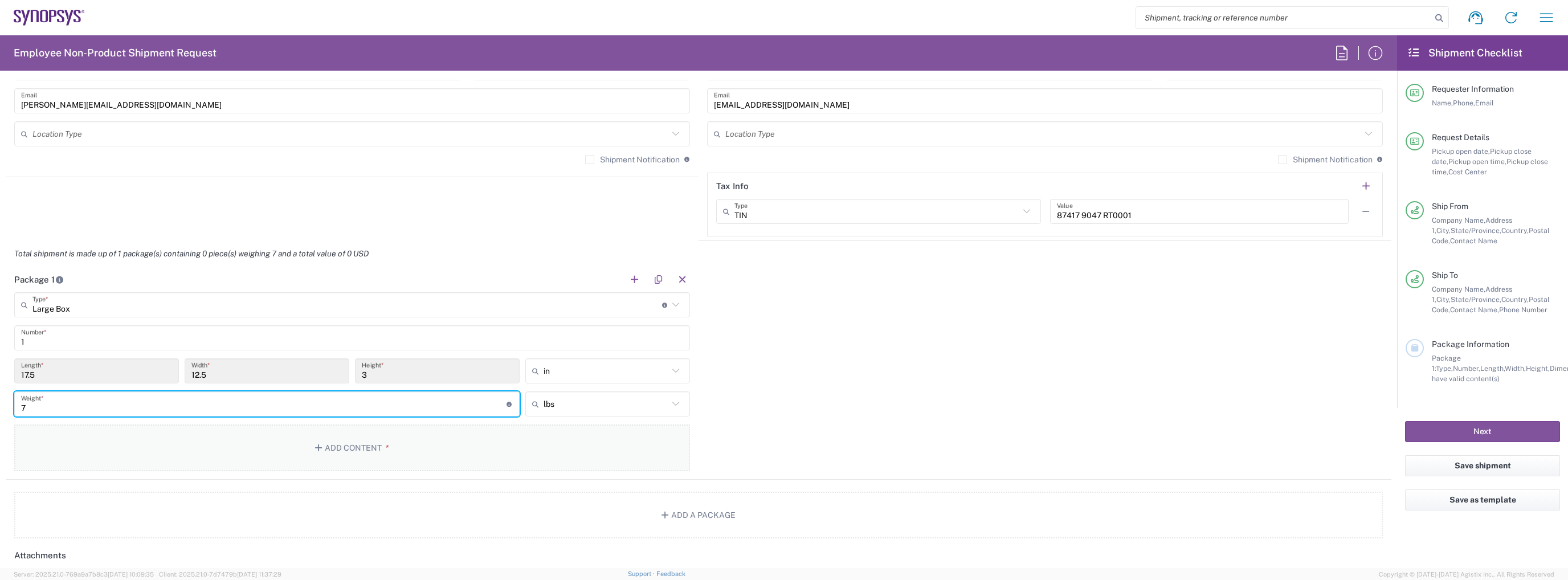
type input "7"
click at [350, 441] on button "Add Content *" at bounding box center [352, 447] width 676 height 47
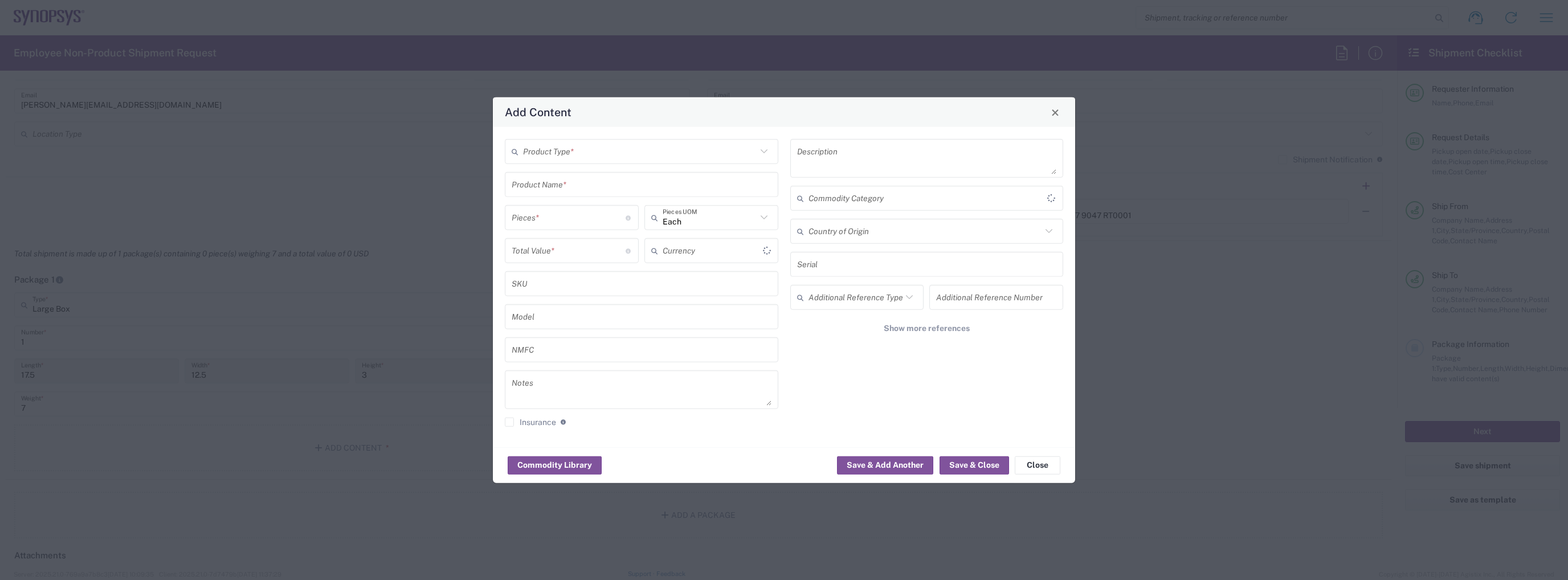
type input "US Dollar"
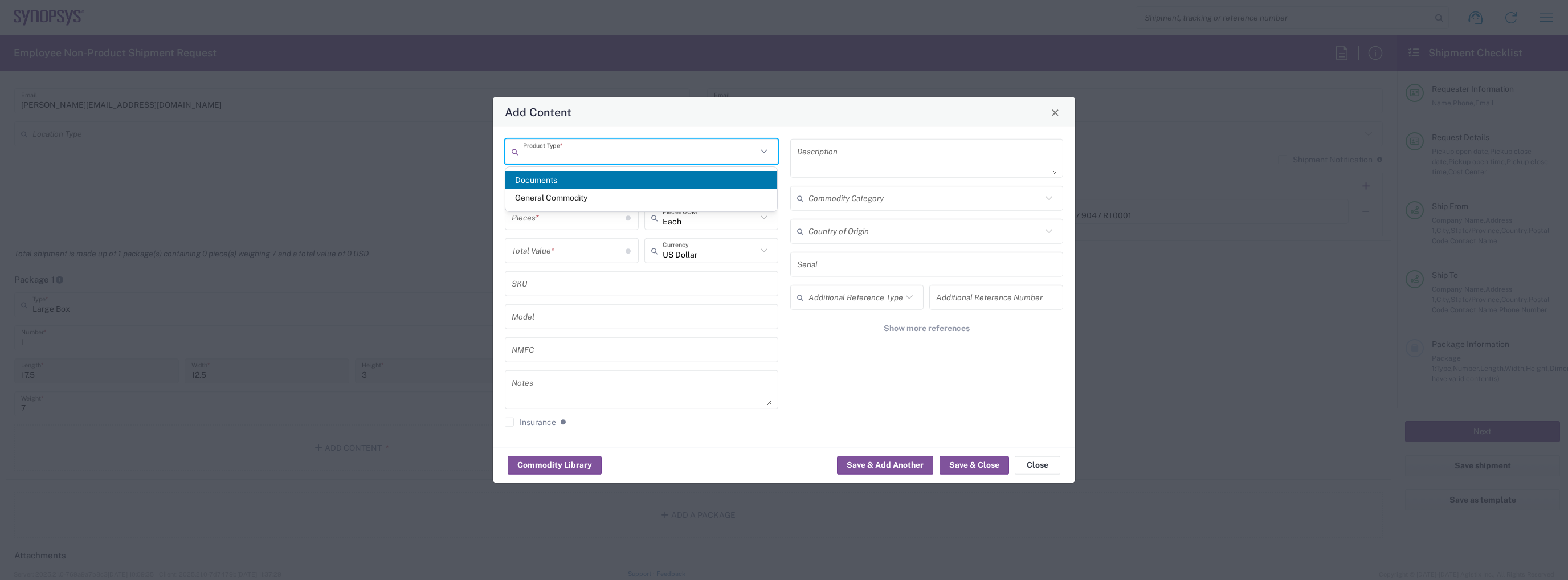
click at [584, 159] on input "text" at bounding box center [640, 151] width 234 height 20
click at [576, 191] on span "General Commodity" at bounding box center [641, 198] width 272 height 18
type input "General Commodity"
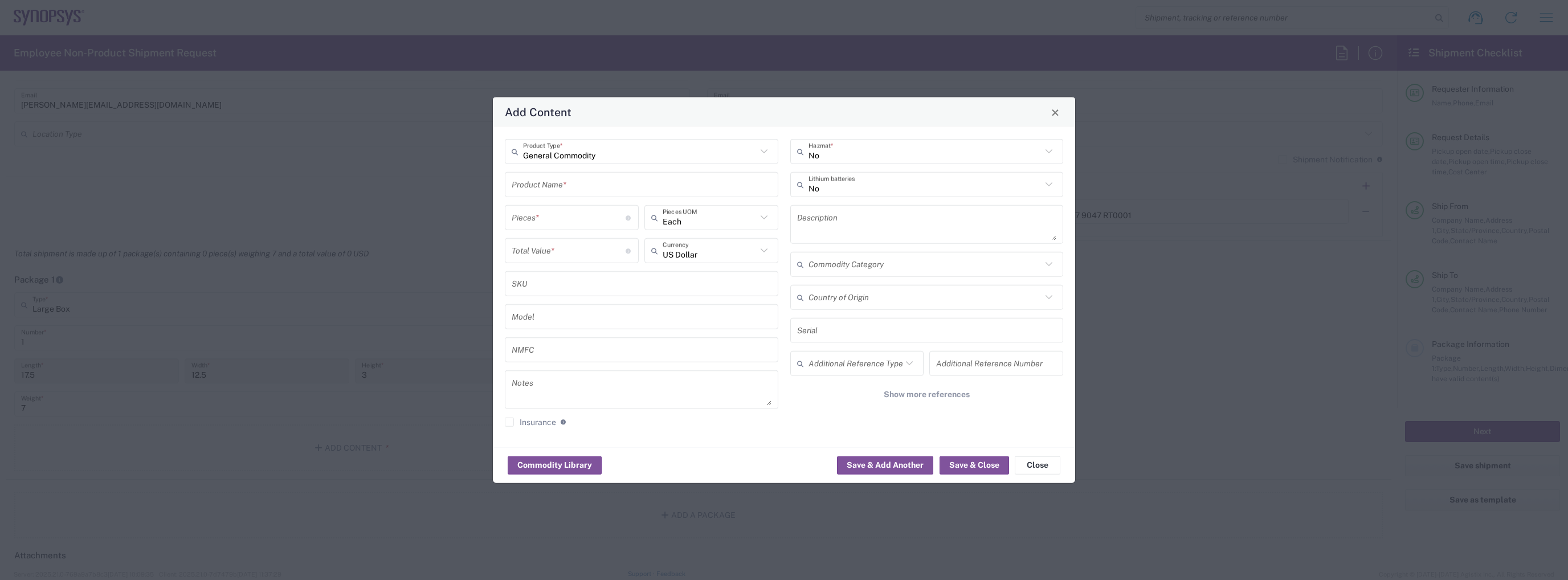
click at [567, 180] on input "text" at bounding box center [642, 184] width 260 height 20
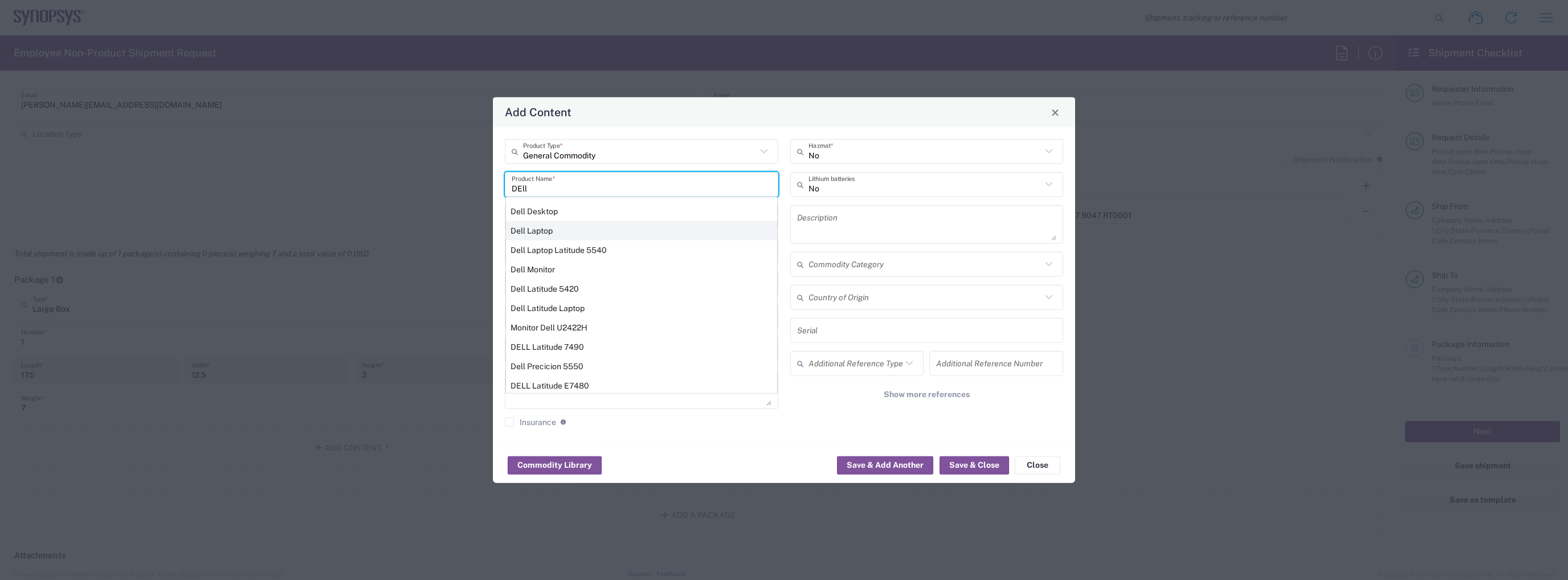
click at [600, 225] on div "Dell Laptop" at bounding box center [642, 231] width 271 height 19
type input "Dell Laptop"
type textarea "Dell Laptop"
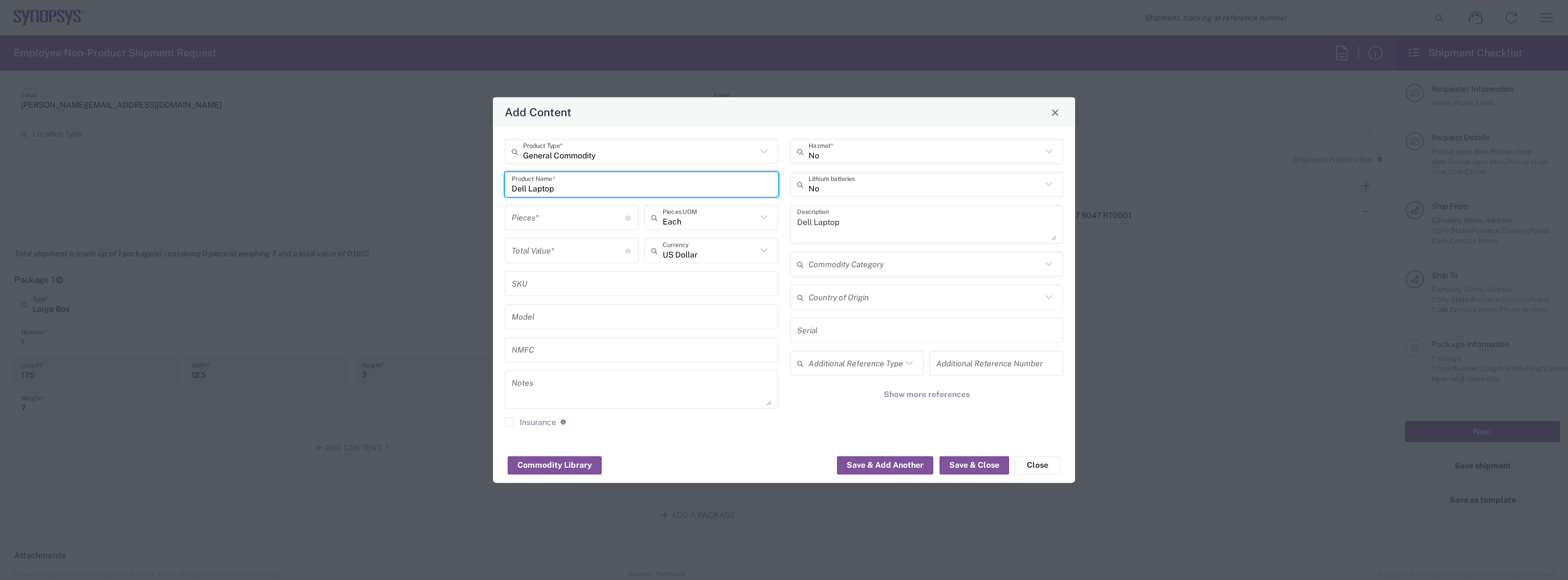
click at [551, 222] on input "number" at bounding box center [569, 217] width 114 height 20
click at [556, 218] on input "11" at bounding box center [569, 217] width 114 height 20
type input "1"
click at [550, 249] on input "number" at bounding box center [569, 250] width 114 height 20
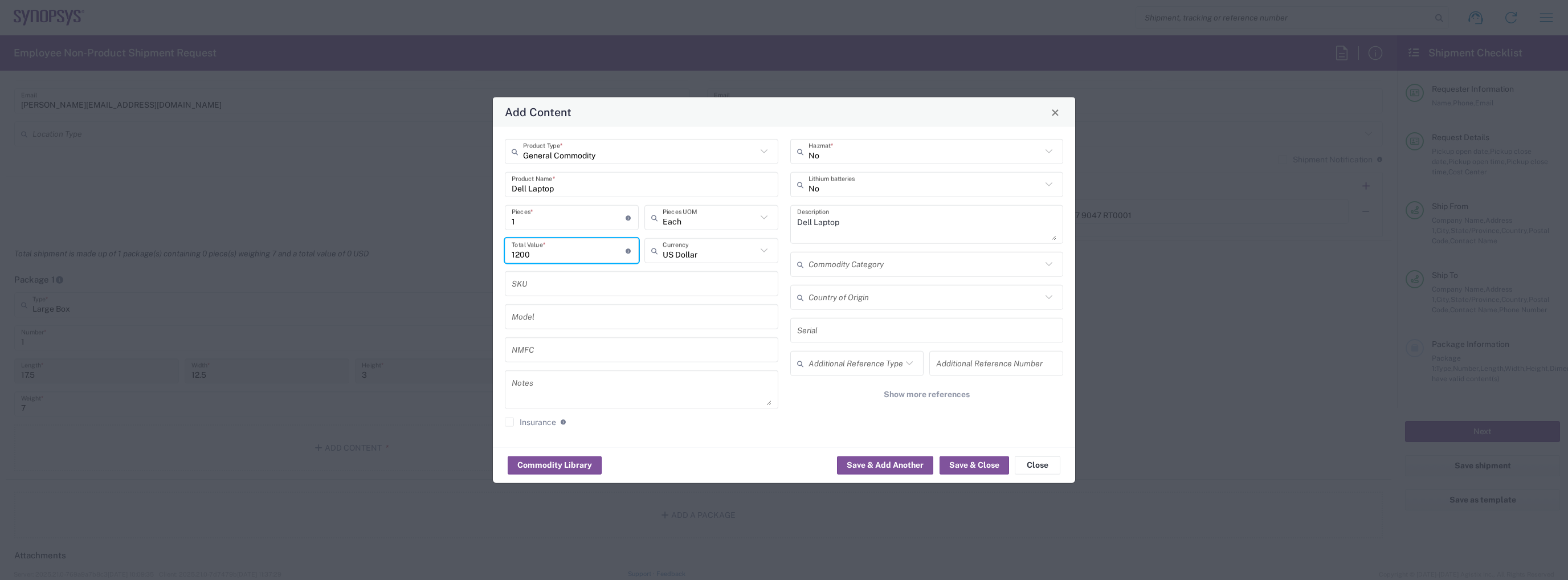
type input "1200"
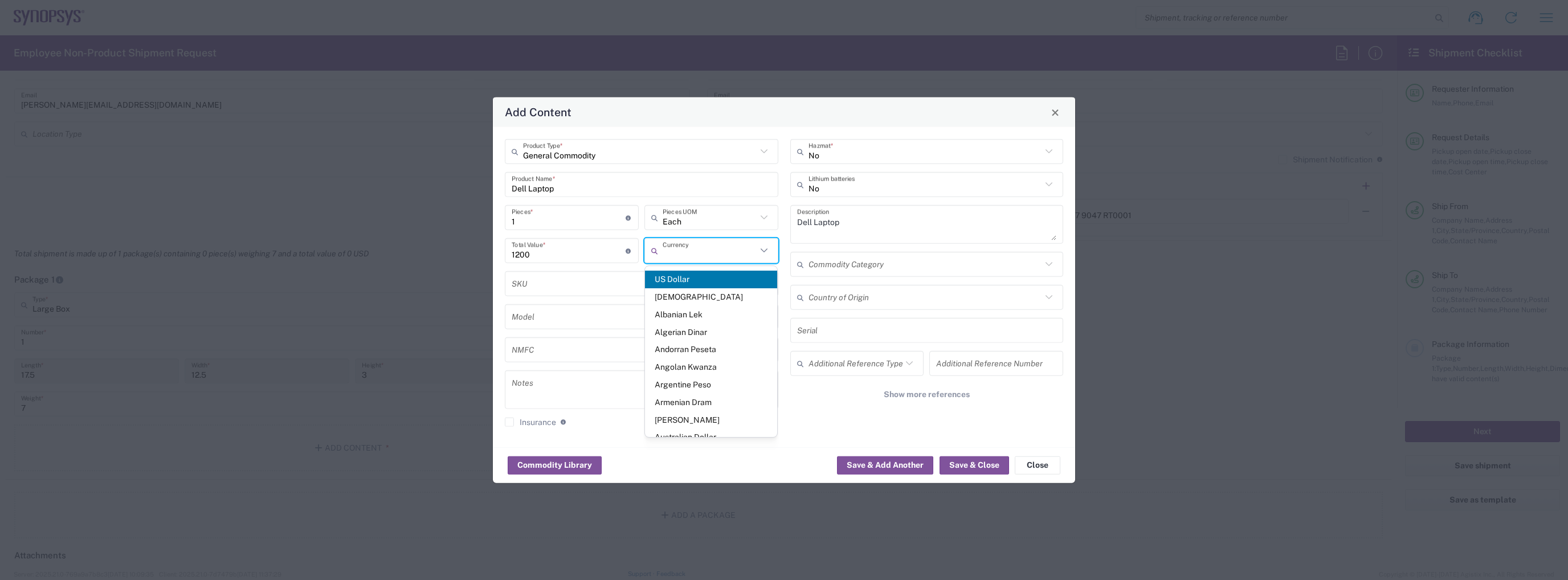
type input "US Dollar"
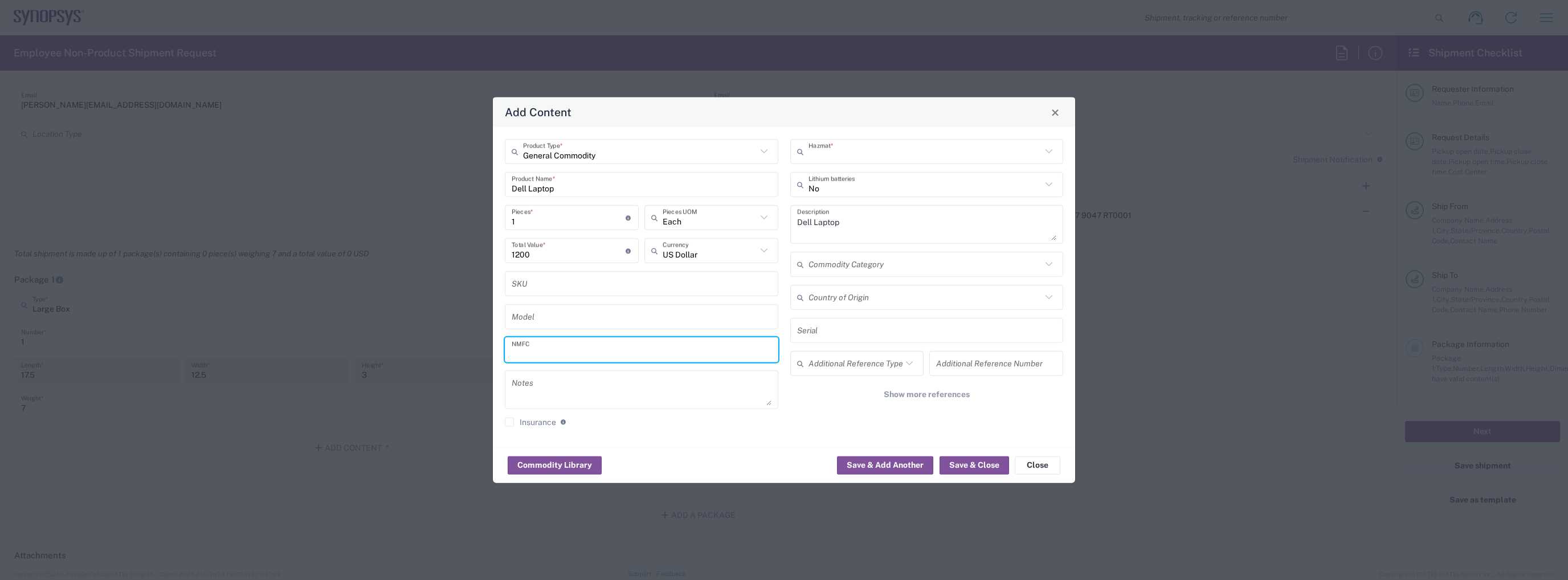
click at [909, 151] on input "text" at bounding box center [925, 151] width 234 height 20
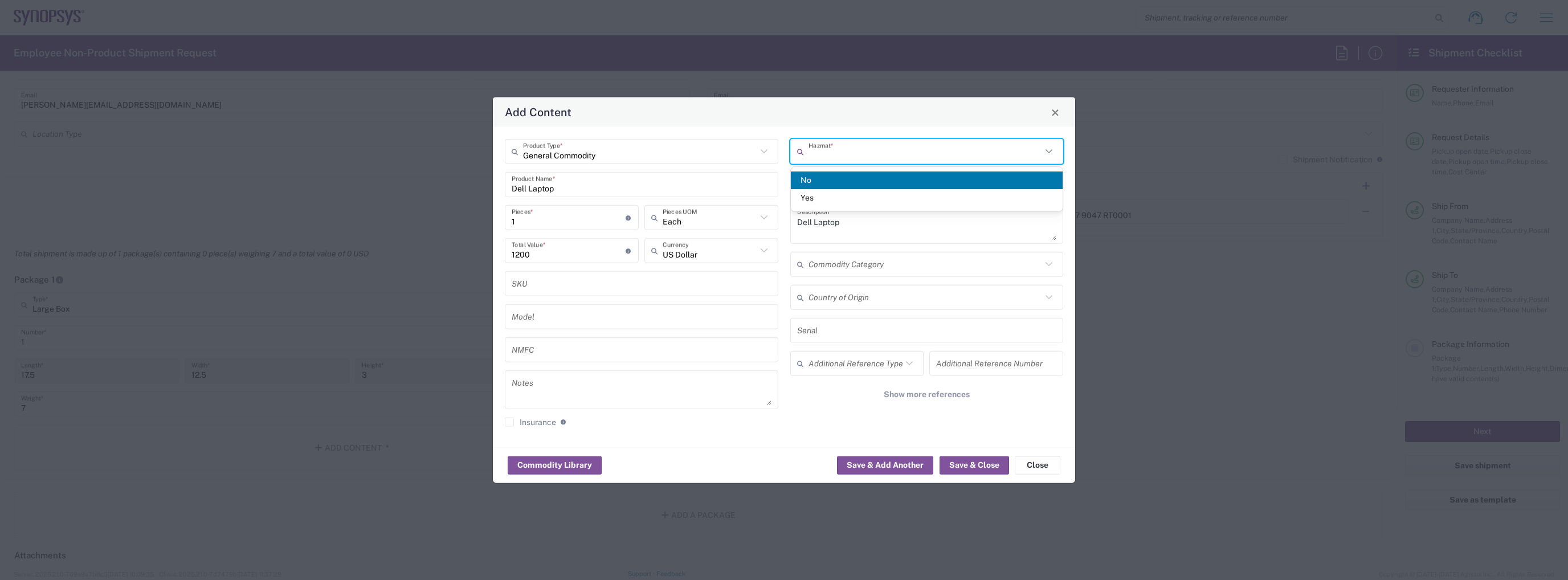
click at [860, 184] on span "No" at bounding box center [926, 180] width 272 height 18
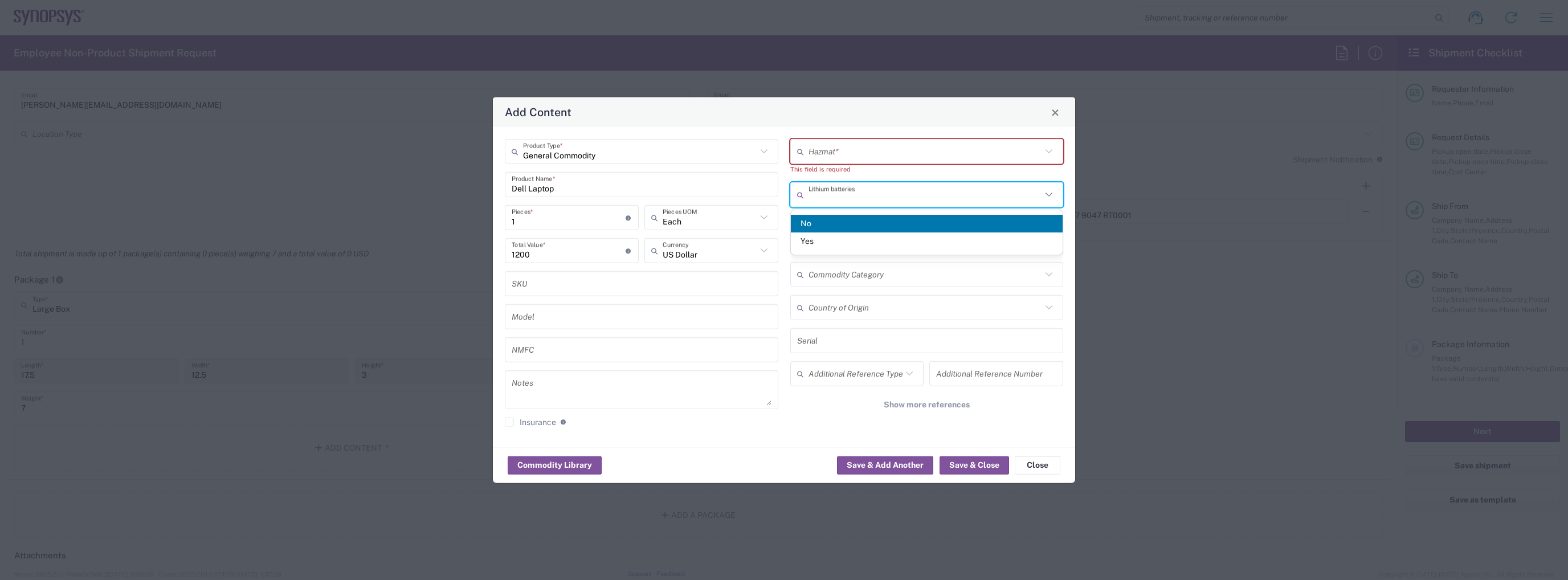
click at [861, 185] on input "text" at bounding box center [925, 194] width 234 height 20
click at [824, 240] on span "Yes" at bounding box center [926, 241] width 272 height 18
type input "Yes"
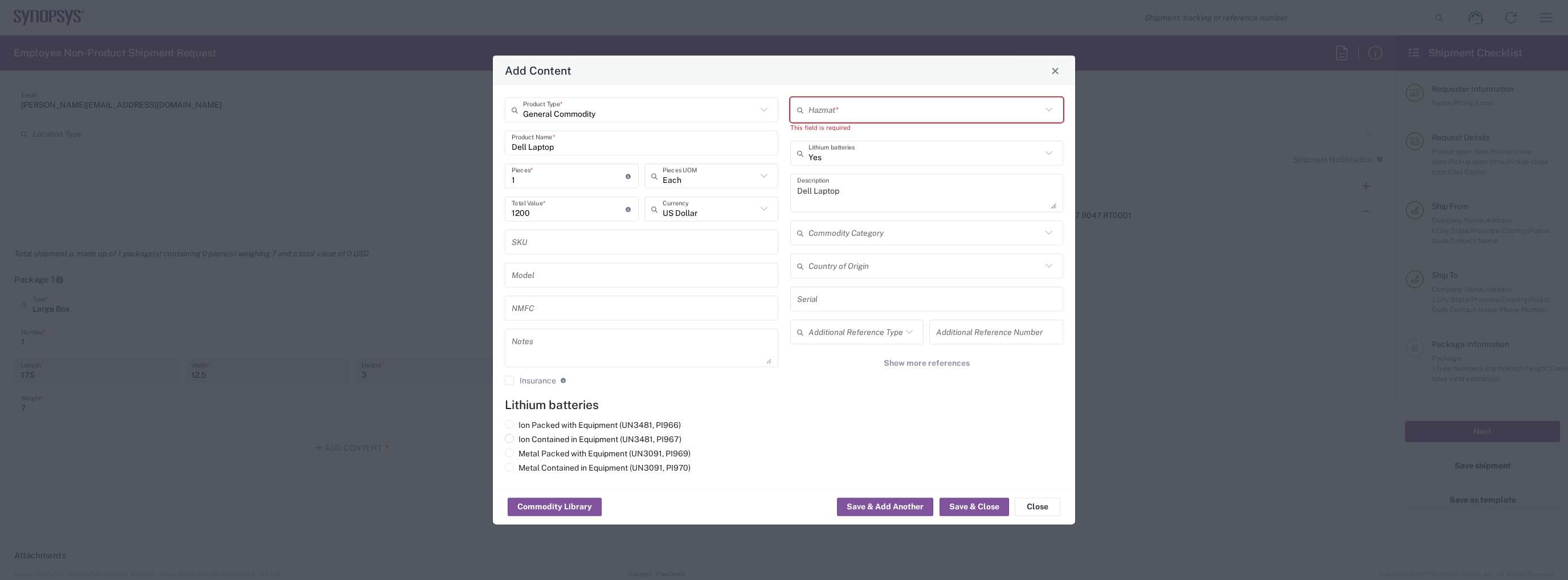
click at [617, 438] on label "Ion Contained in Equipment (UN3481, PI967)" at bounding box center [593, 439] width 177 height 10
click at [526, 438] on input "Ion Contained in Equipment (UN3481, PI967)" at bounding box center [522, 438] width 7 height 7
radio input "true"
click at [960, 506] on button "Save & Close" at bounding box center [975, 507] width 69 height 18
click at [873, 112] on input "text" at bounding box center [925, 110] width 234 height 20
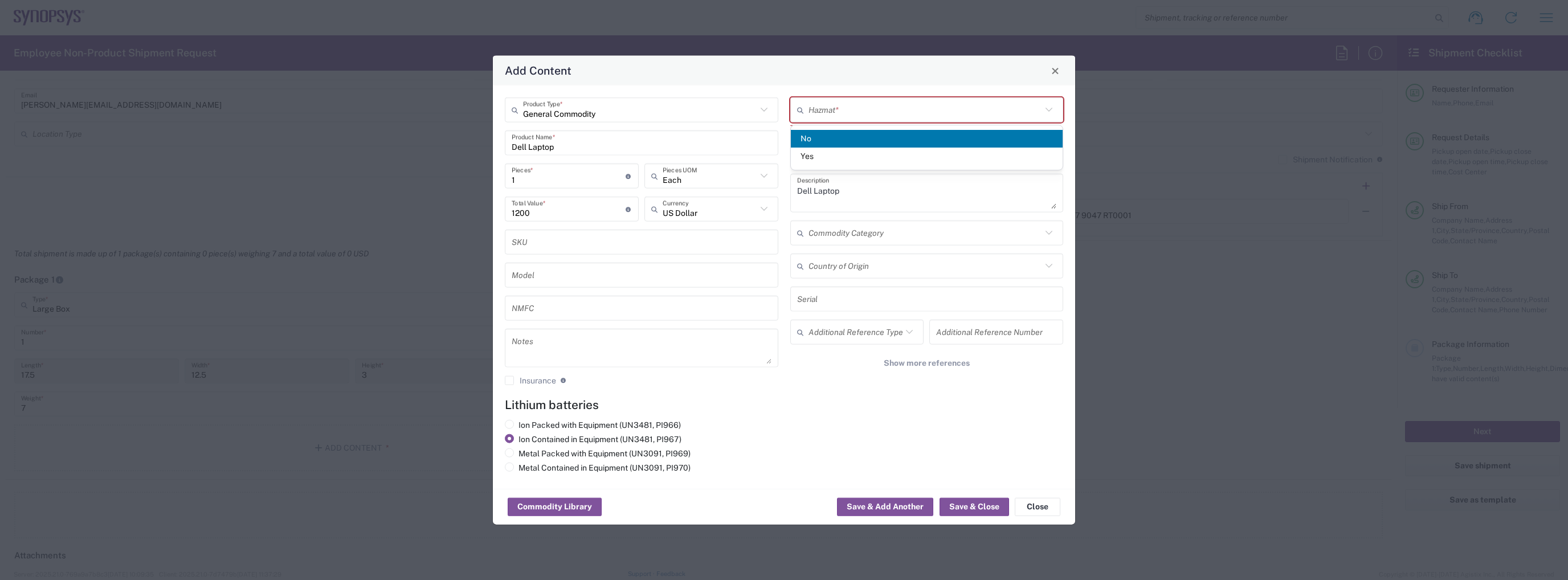
click at [845, 143] on span "No" at bounding box center [926, 138] width 272 height 18
type input "No"
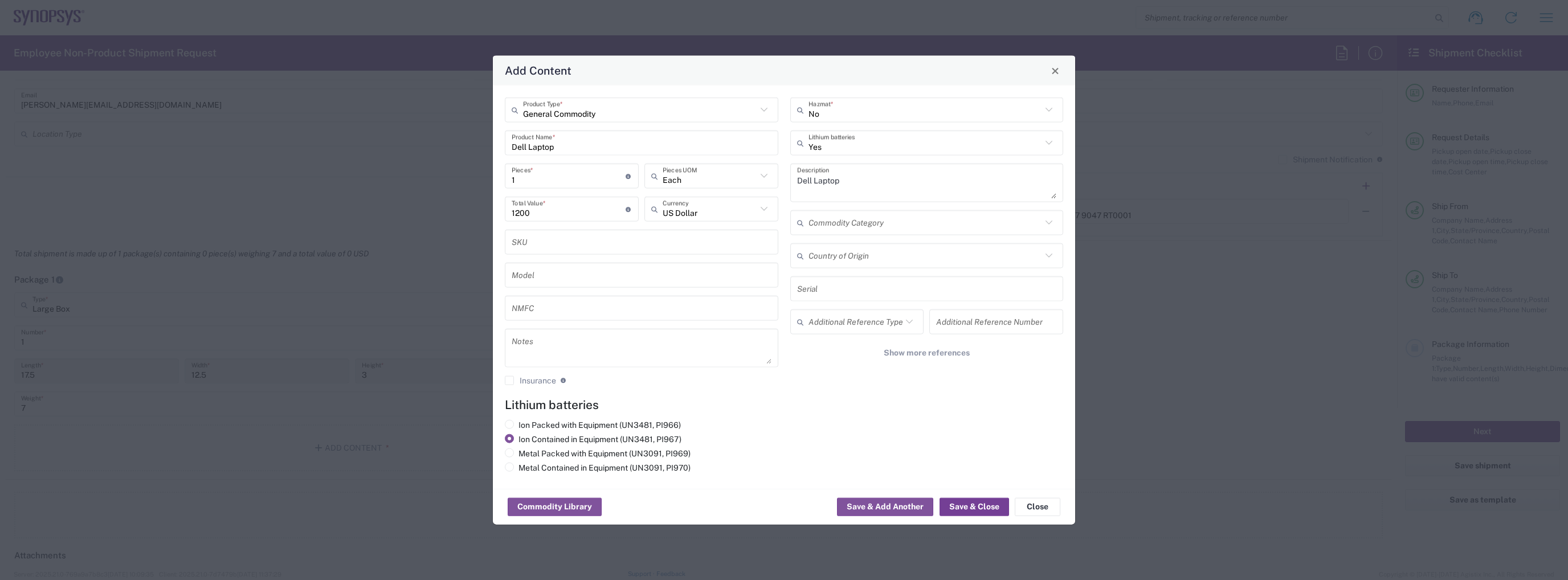
click at [973, 502] on button "Save & Close" at bounding box center [975, 507] width 69 height 18
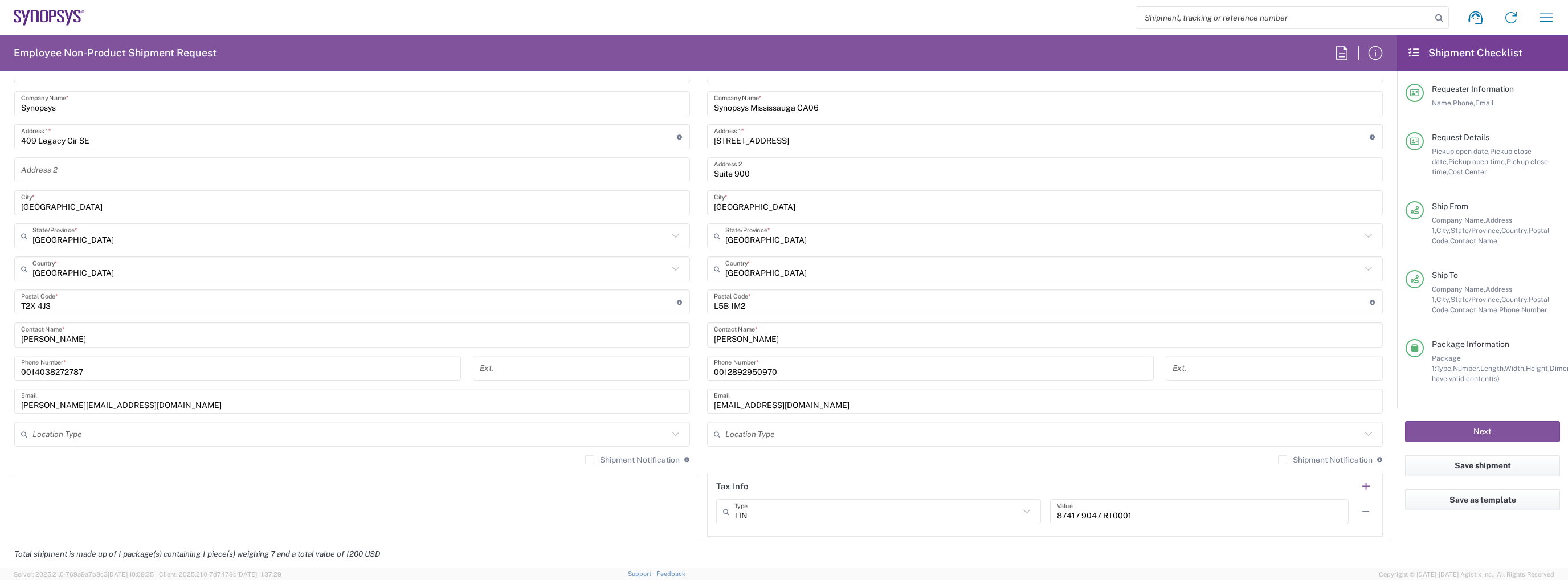
scroll to position [582, 0]
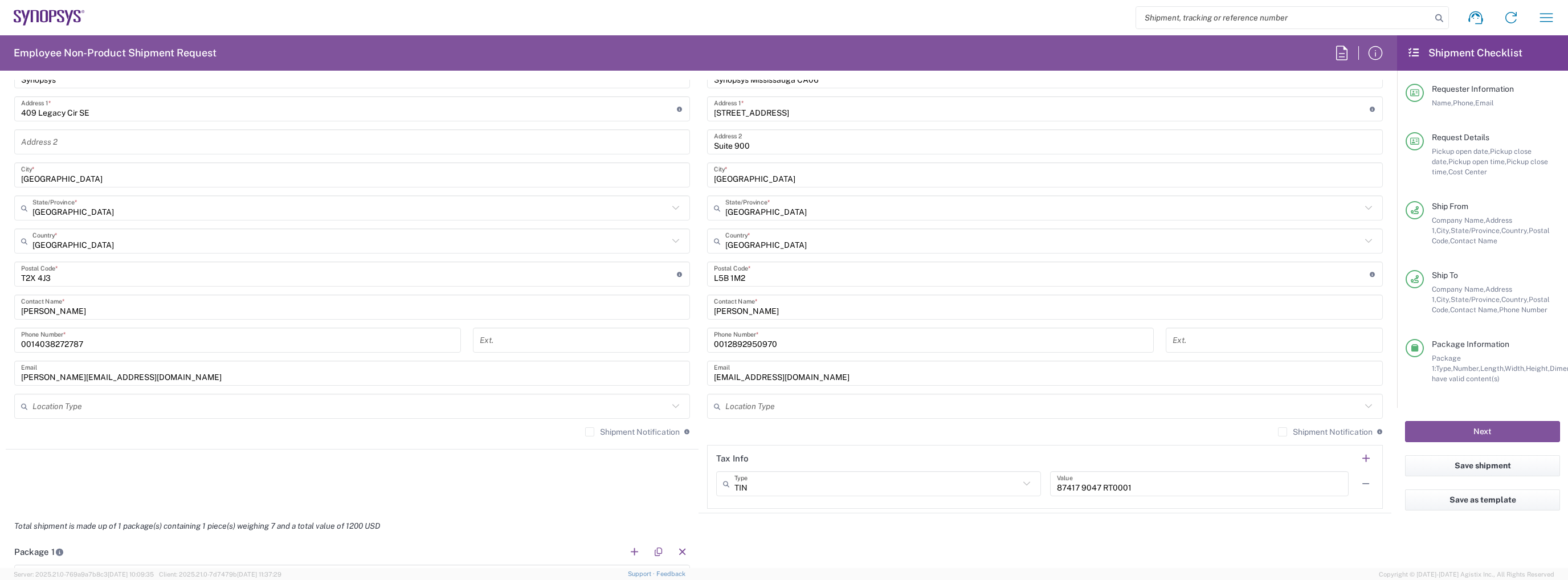
click at [1286, 429] on label "Shipment Notification" at bounding box center [1325, 432] width 94 height 9
click at [1283, 432] on input "Shipment Notification" at bounding box center [1283, 432] width 0 height 0
click at [622, 427] on div "Shipment Notification If checked, a shipment notification email will be sent to…" at bounding box center [637, 432] width 105 height 10
click at [622, 427] on label "Shipment Notification" at bounding box center [632, 432] width 94 height 9
click at [590, 432] on input "Shipment Notification" at bounding box center [590, 432] width 0 height 0
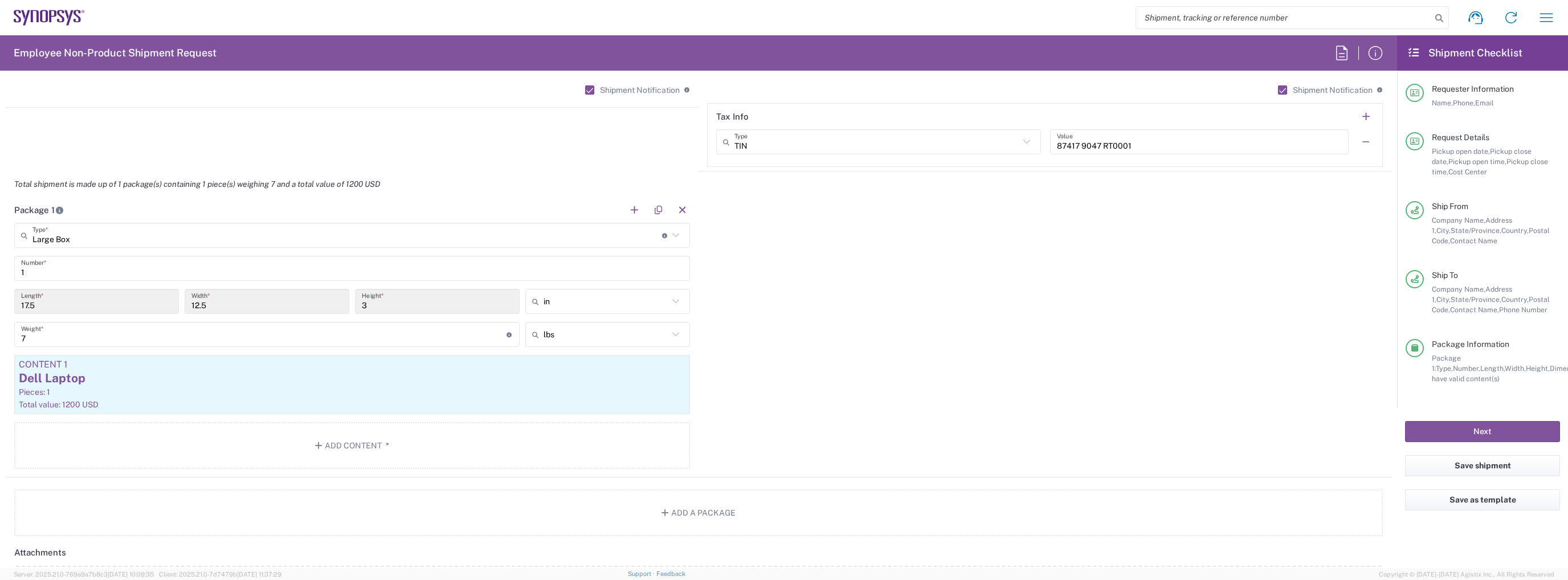
scroll to position [696, 0]
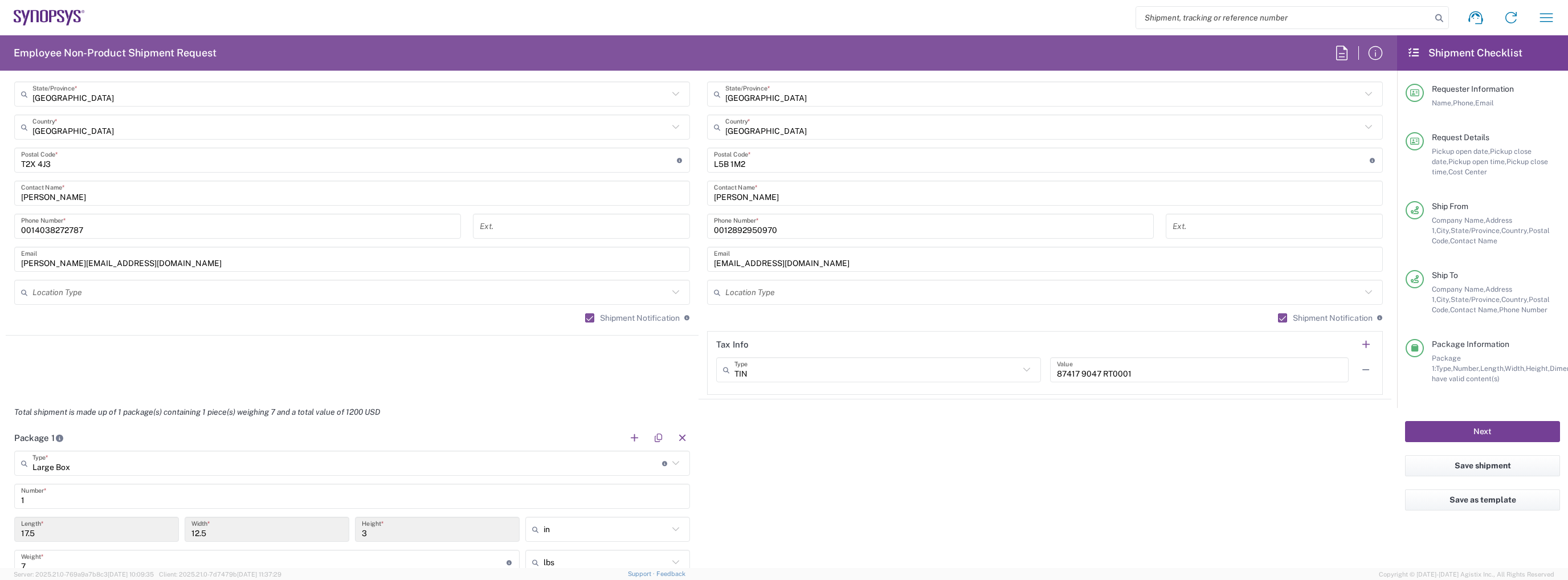
click at [1454, 427] on button "Next" at bounding box center [1482, 432] width 155 height 21
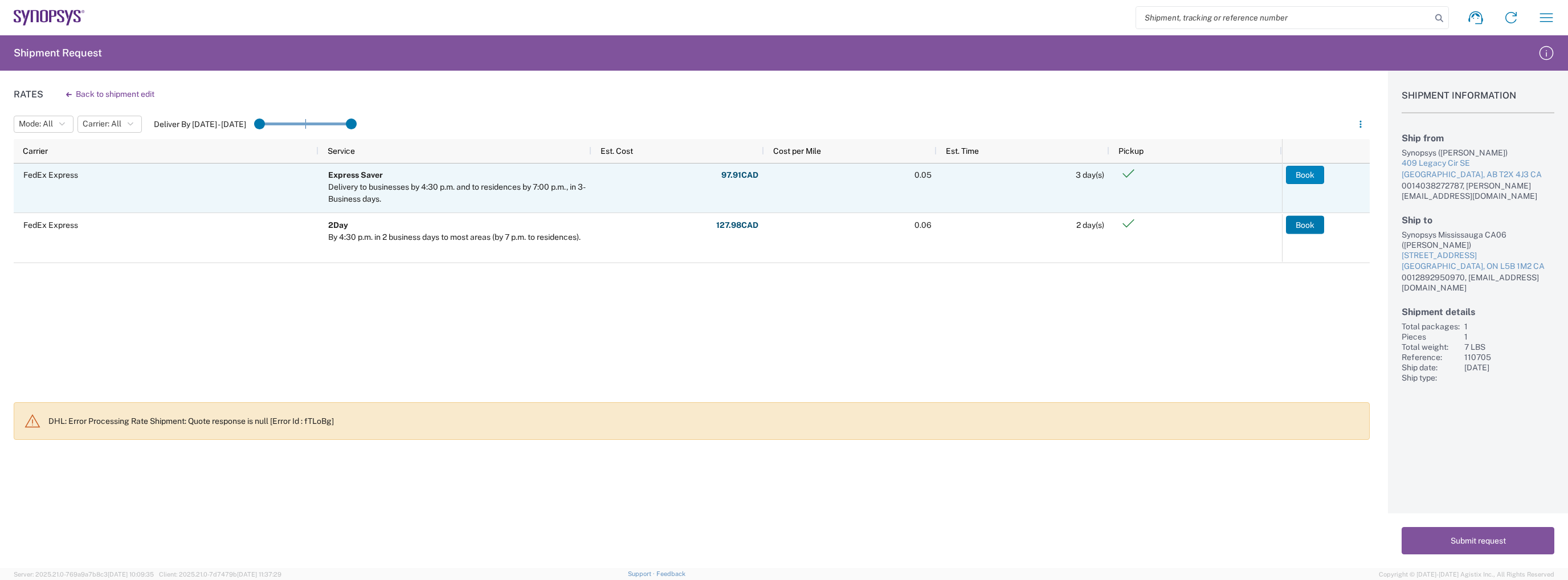
click at [1314, 173] on button "Book" at bounding box center [1305, 175] width 38 height 18
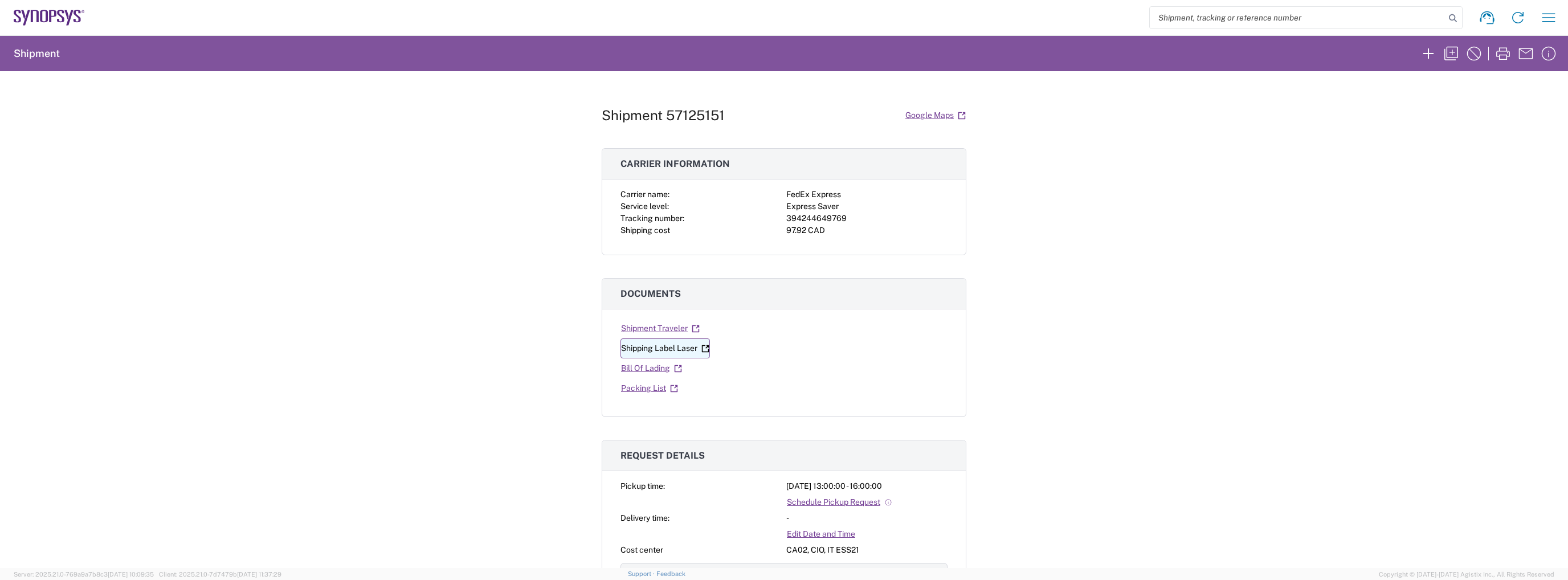
click at [678, 351] on link "Shipping Label Laser" at bounding box center [665, 348] width 89 height 20
click at [1037, 206] on div "Shipment 57125151 Google Maps Carrier information Carrier name: FedEx Express S…" at bounding box center [784, 320] width 1568 height 497
click at [1059, 246] on div "Shipment 57125151 Google Maps Carrier information Carrier name: FedEx Express S…" at bounding box center [784, 320] width 1568 height 497
